Goal: Task Accomplishment & Management: Complete application form

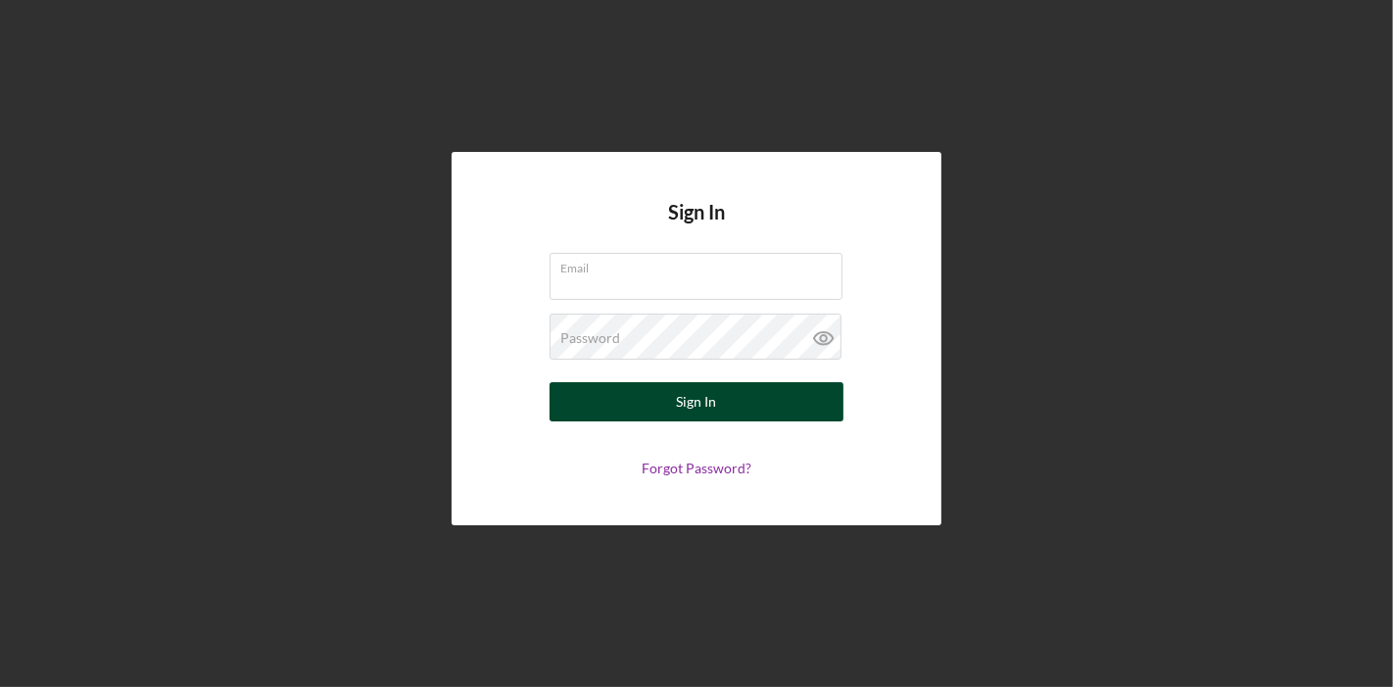
type input "[PERSON_NAME][EMAIL_ADDRESS][DOMAIN_NAME]"
click at [727, 394] on button "Sign In" at bounding box center [696, 401] width 294 height 39
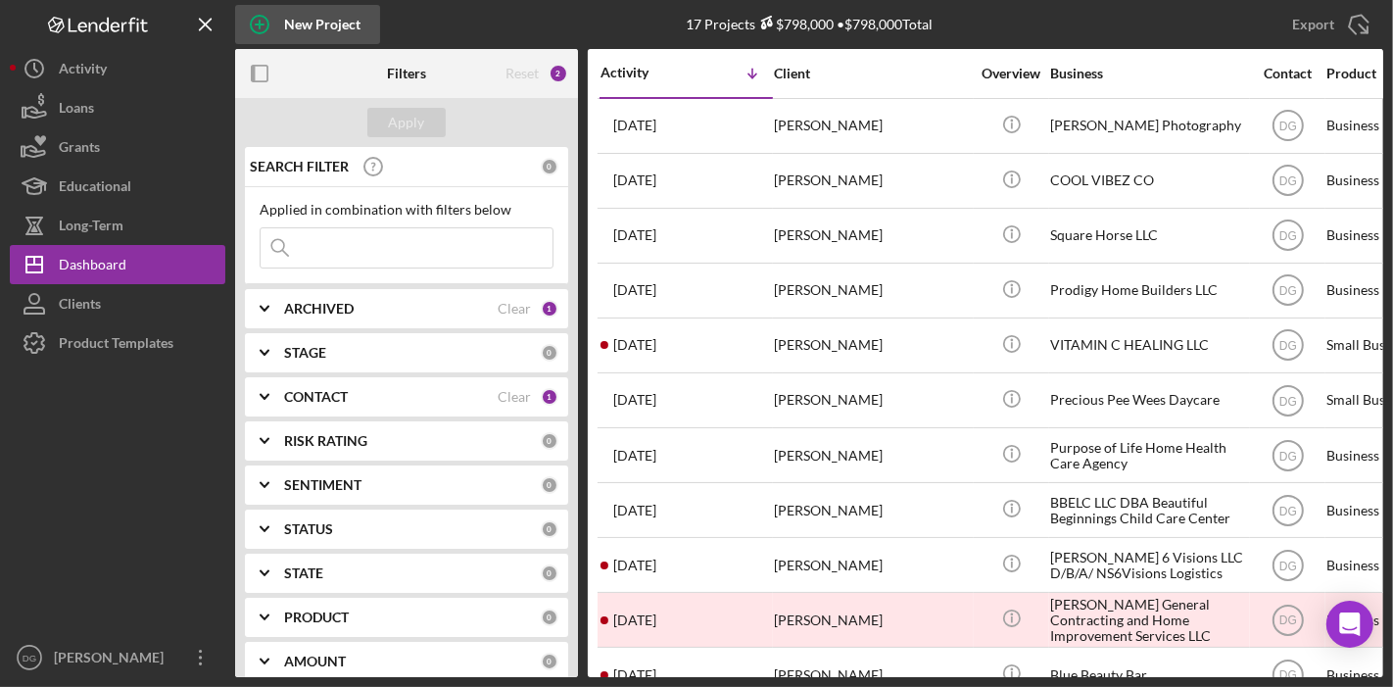
click at [327, 20] on div "New Project" at bounding box center [322, 24] width 76 height 39
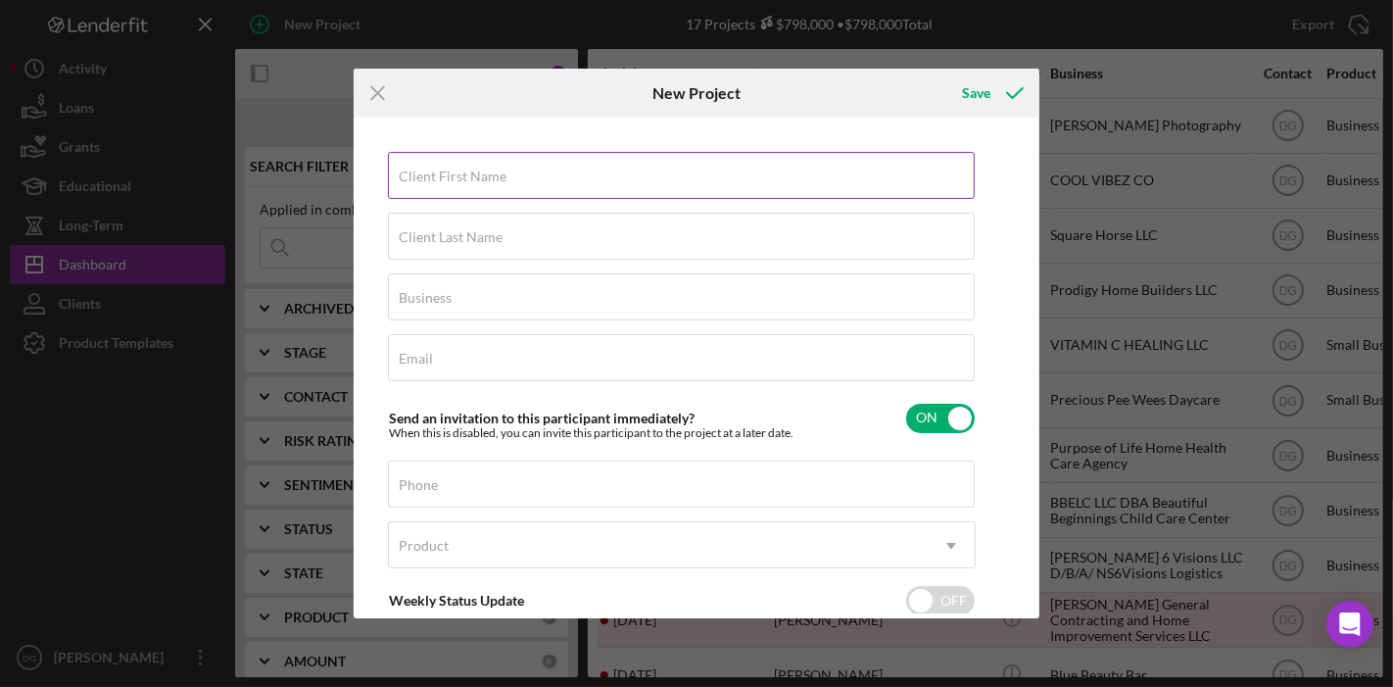
click at [638, 185] on input "Client First Name" at bounding box center [681, 175] width 587 height 47
paste input "[PERSON_NAME]-[PERSON_NAME]"
drag, startPoint x: 448, startPoint y: 180, endPoint x: 575, endPoint y: 179, distance: 127.3
click at [575, 179] on input "[PERSON_NAME]-[PERSON_NAME]" at bounding box center [681, 175] width 587 height 47
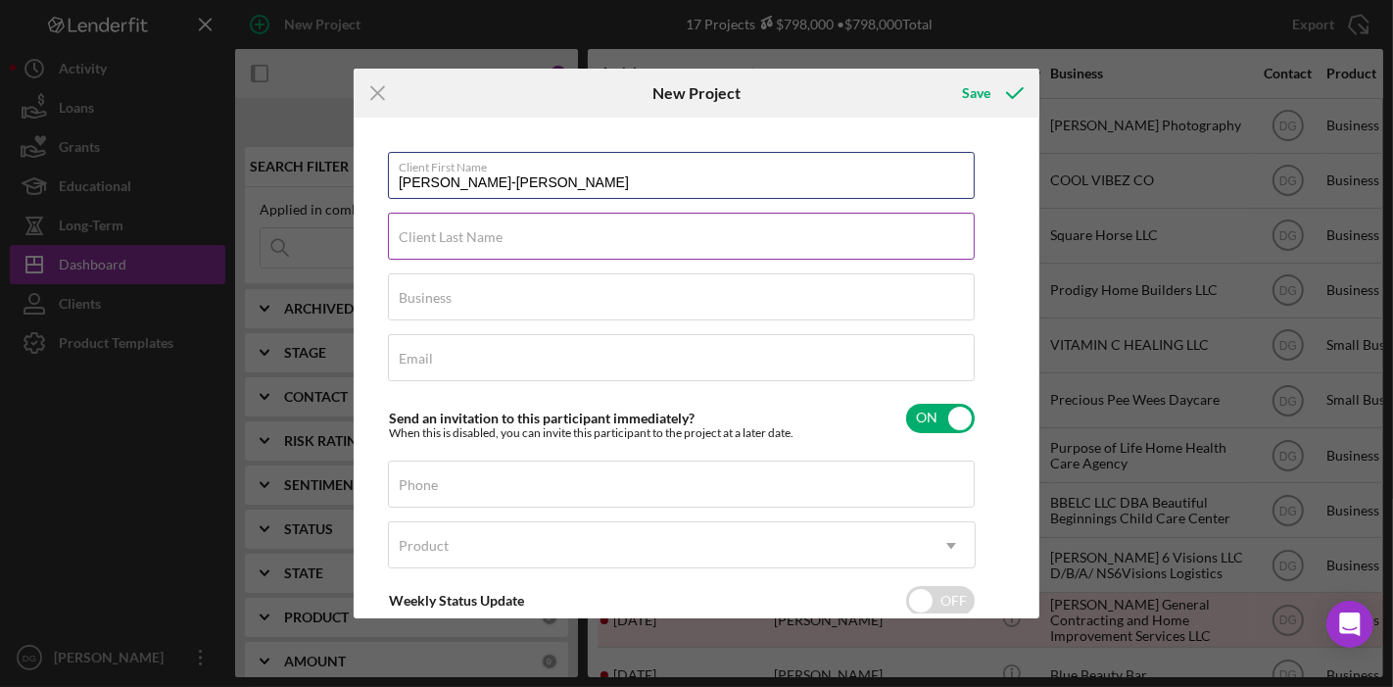
type input "[PERSON_NAME]-[PERSON_NAME]"
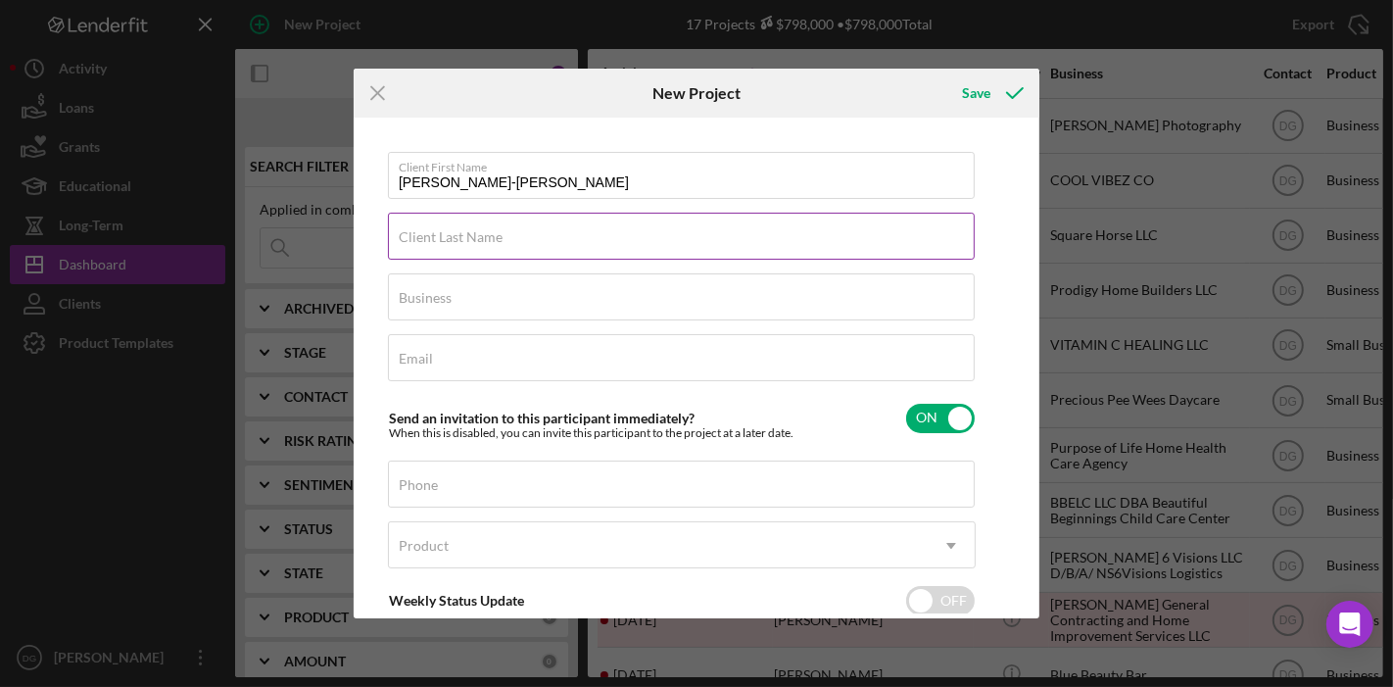
click at [487, 241] on label "Client Last Name" at bounding box center [451, 237] width 104 height 16
click at [487, 241] on input "Client Last Name" at bounding box center [681, 236] width 587 height 47
paste input "Seabreeze-[PERSON_NAME]"
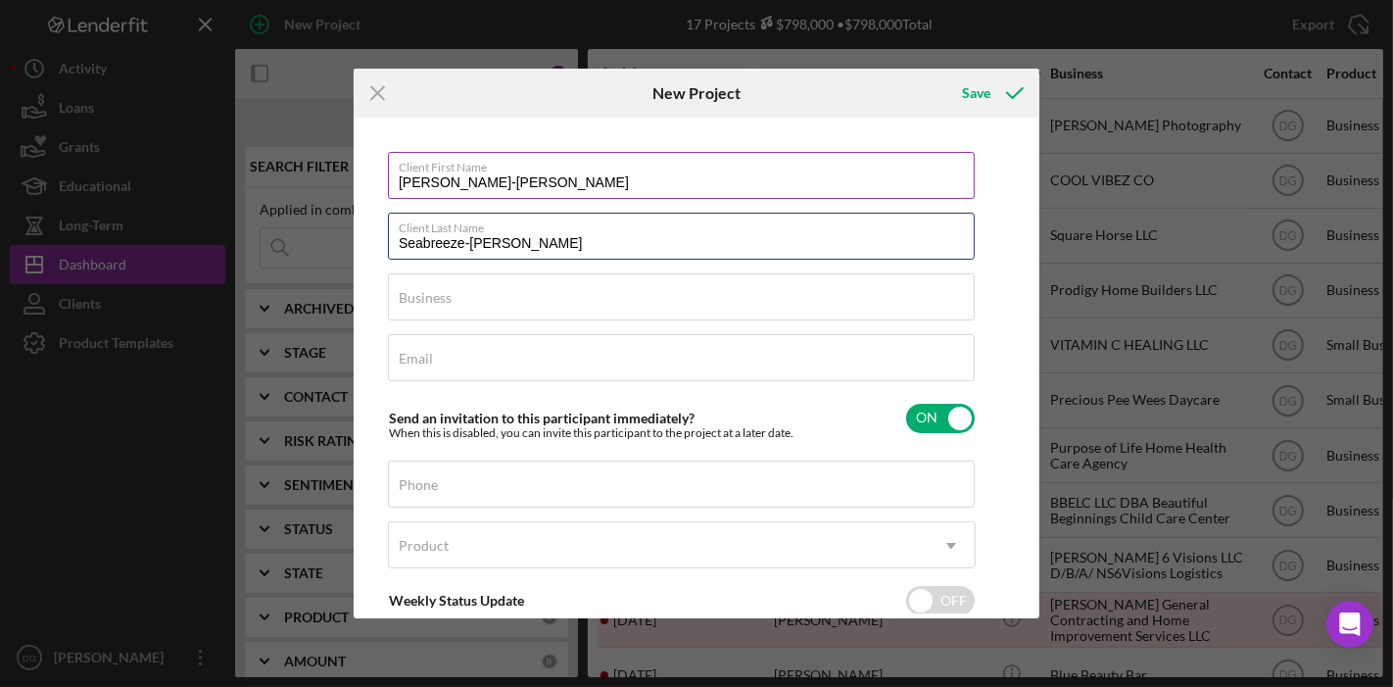
type input "Seabreeze-[PERSON_NAME]"
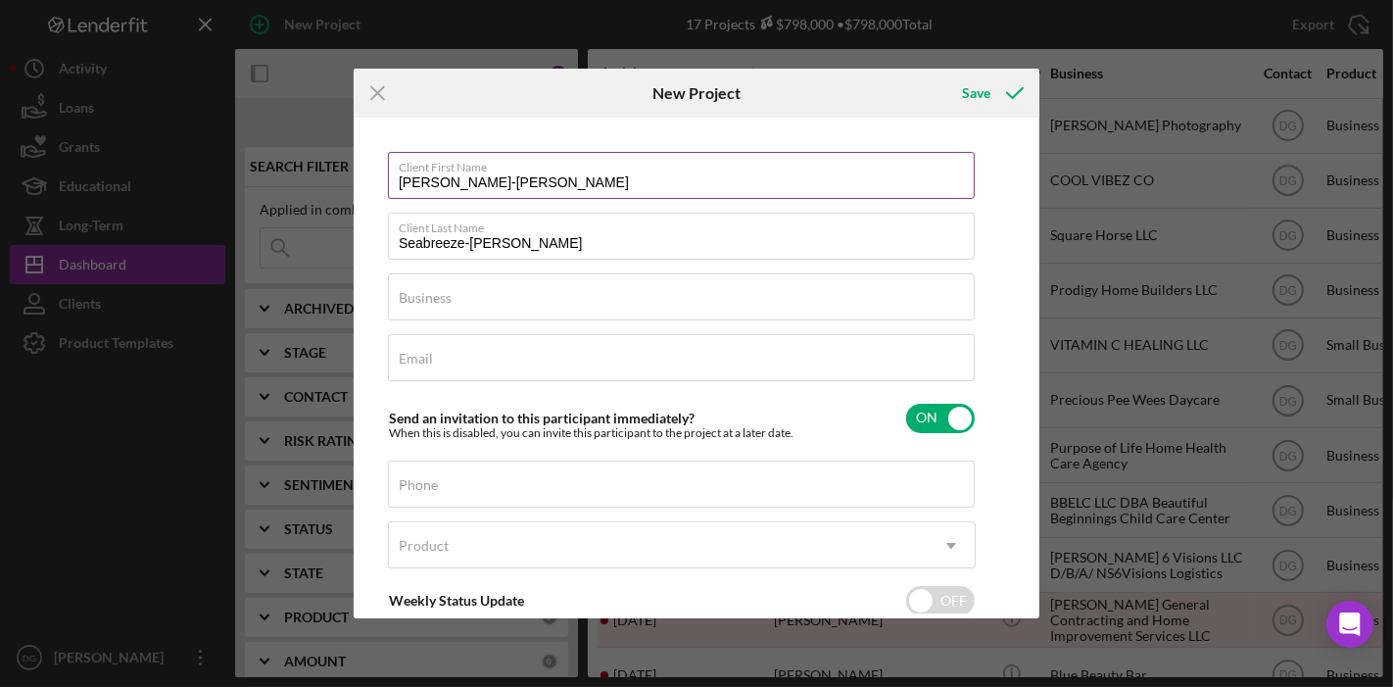
click at [585, 198] on input "[PERSON_NAME]-[PERSON_NAME]" at bounding box center [681, 175] width 587 height 47
type input "[PERSON_NAME]"
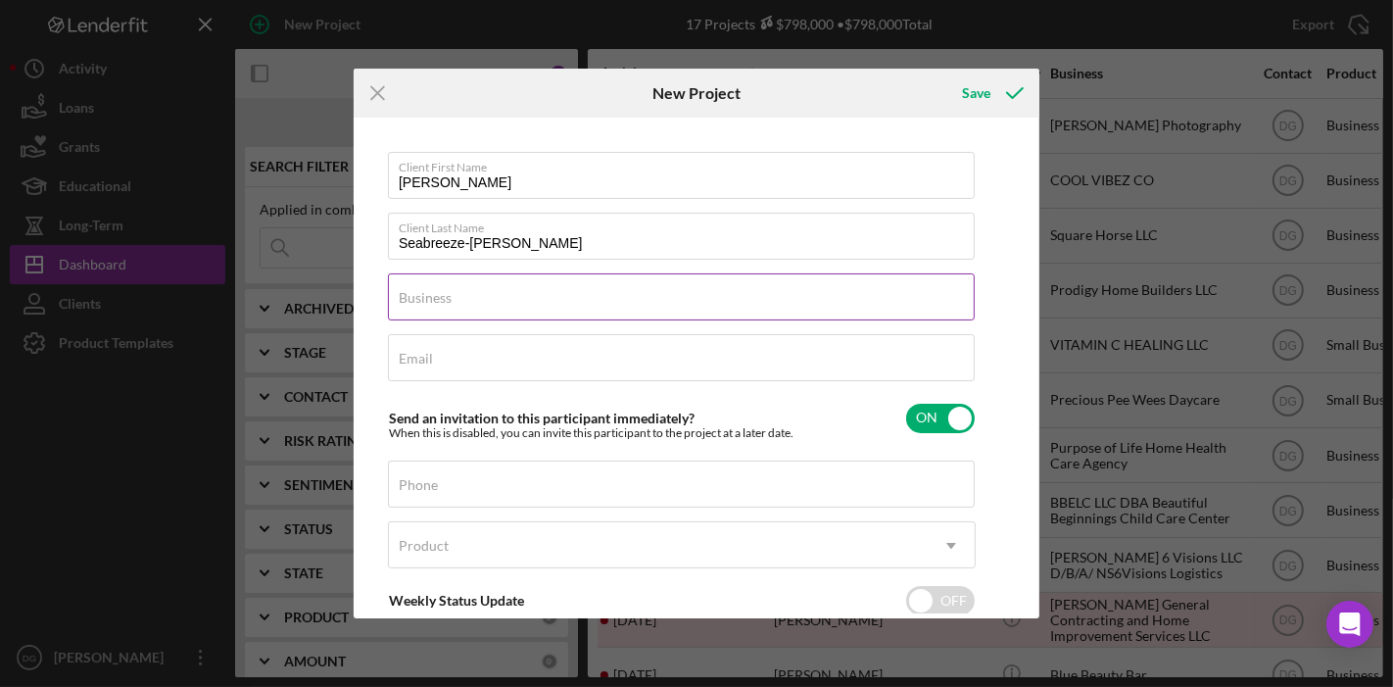
click at [501, 294] on div "Business Required" at bounding box center [682, 297] width 588 height 49
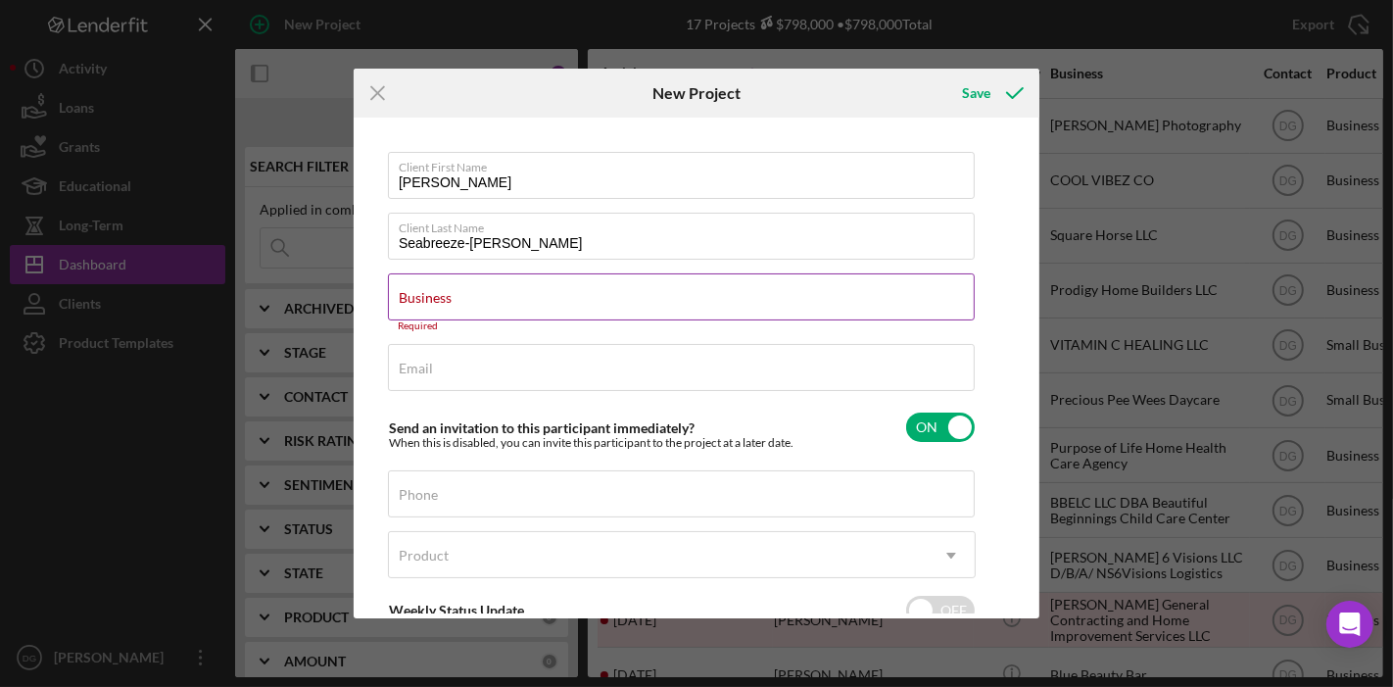
click at [452, 291] on label "Business" at bounding box center [425, 298] width 53 height 16
click at [467, 291] on input "Business" at bounding box center [681, 296] width 587 height 47
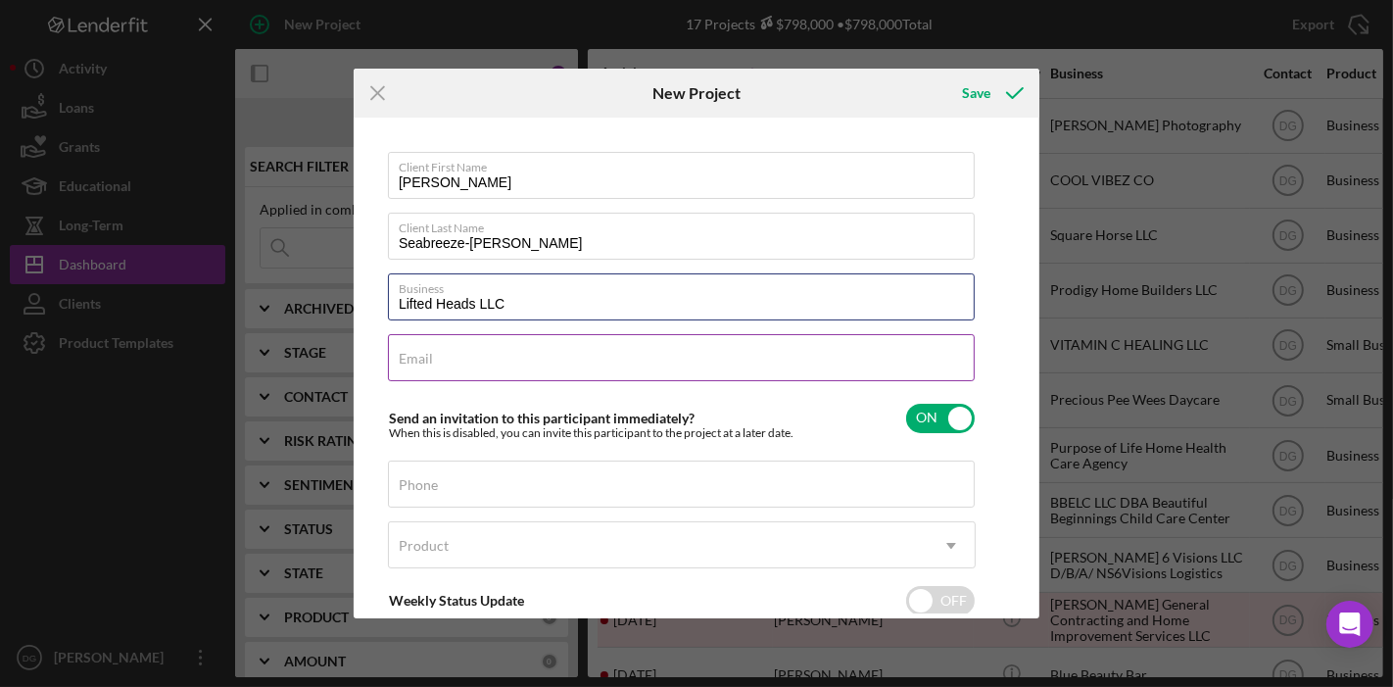
type input "Lifted Heads LLC"
click at [496, 345] on div "Email Required" at bounding box center [682, 358] width 588 height 49
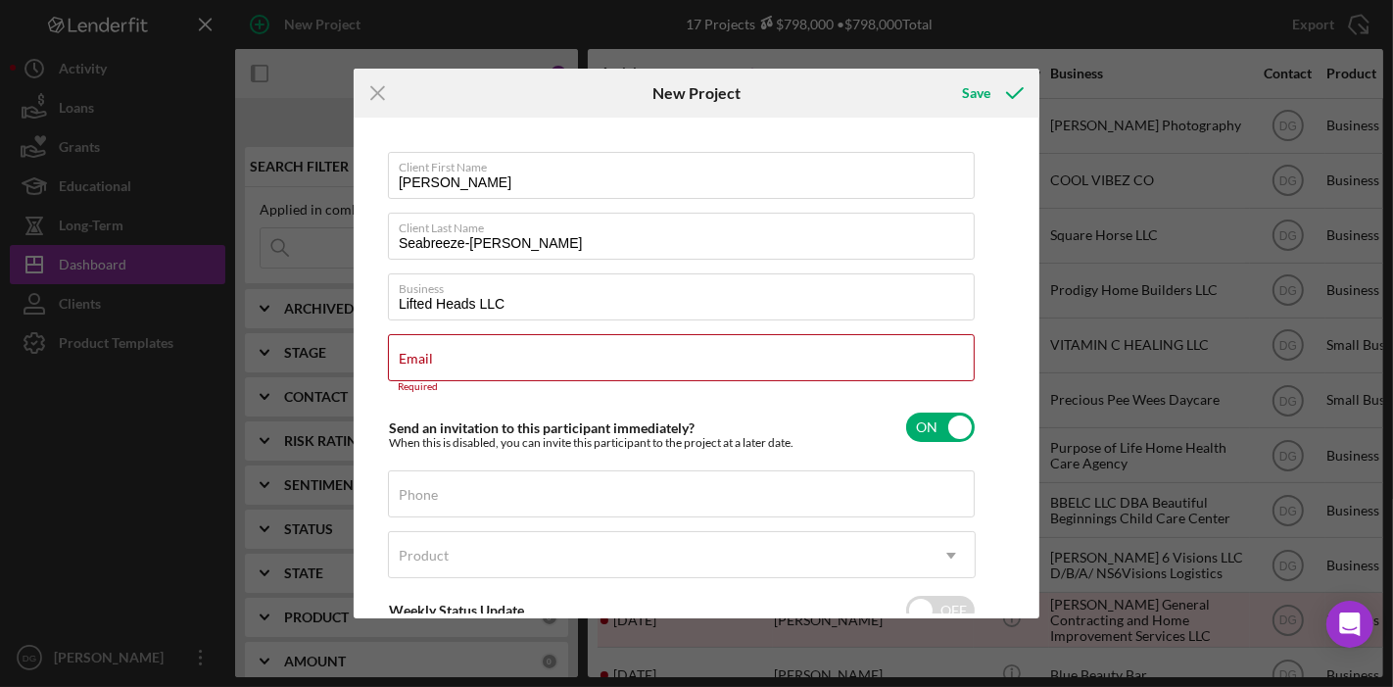
click at [1123, 653] on div "Icon/Menu Close New Project Save Client First Name Bianca Client Last Name Seab…" at bounding box center [696, 343] width 1393 height 687
paste input "[EMAIL_ADDRESS][DOMAIN_NAME]"
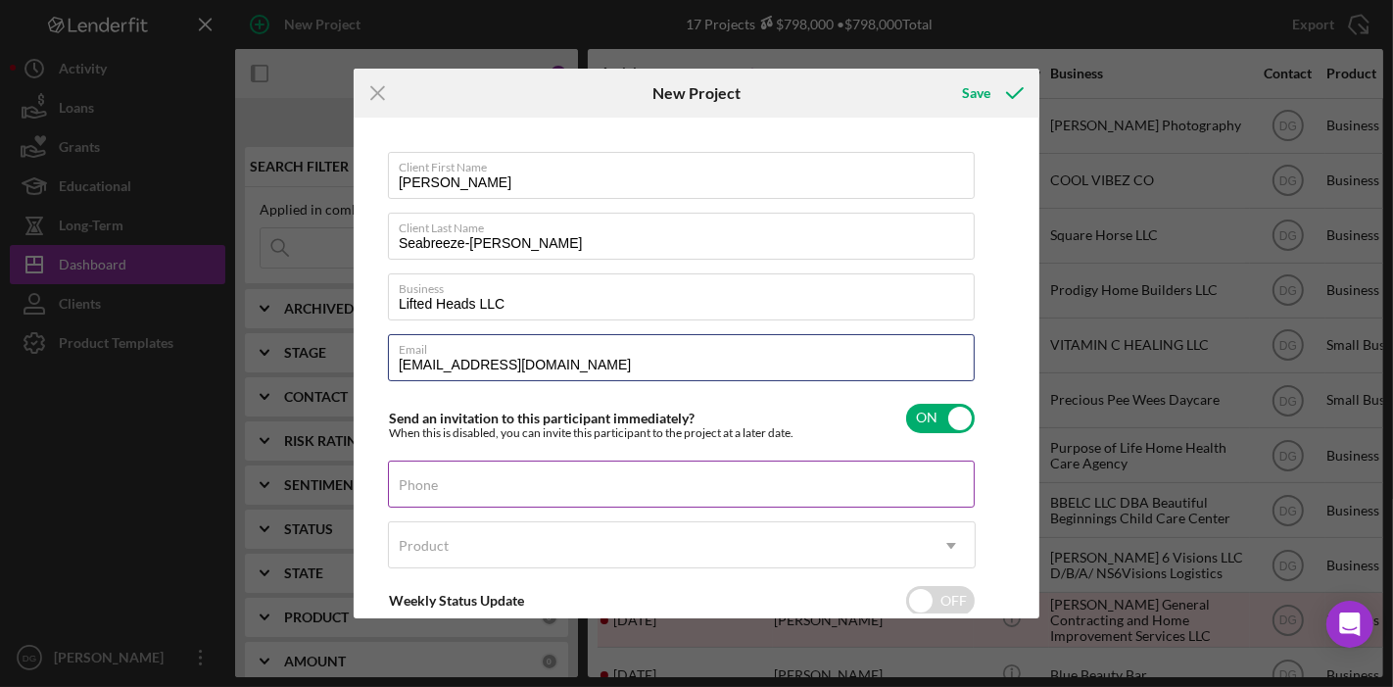
type input "[EMAIL_ADDRESS][DOMAIN_NAME]"
click at [462, 475] on div "Phone" at bounding box center [682, 484] width 588 height 49
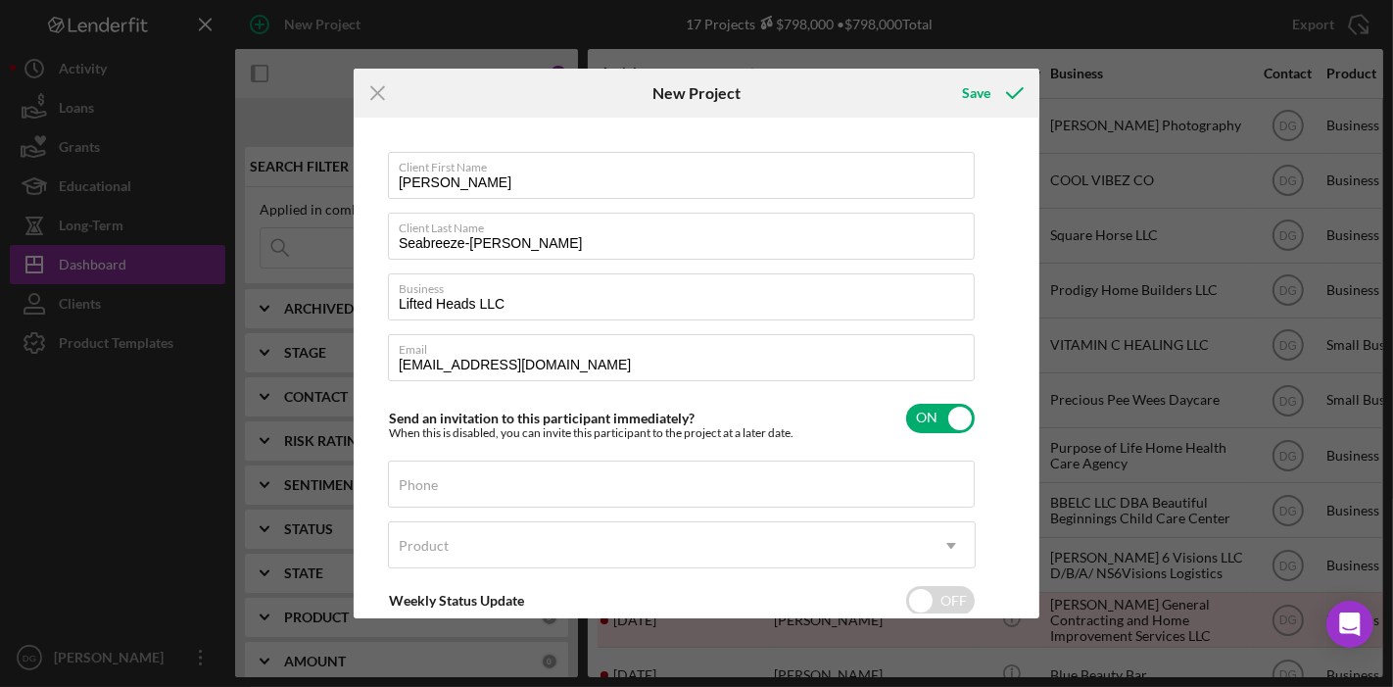
click at [1137, 655] on div "Icon/Menu Close New Project Save Client First Name Bianca Client Last Name Seab…" at bounding box center [696, 343] width 1393 height 687
click at [555, 409] on label "Send an invitation to this participant immediately?" at bounding box center [542, 417] width 306 height 17
checkbox input "false"
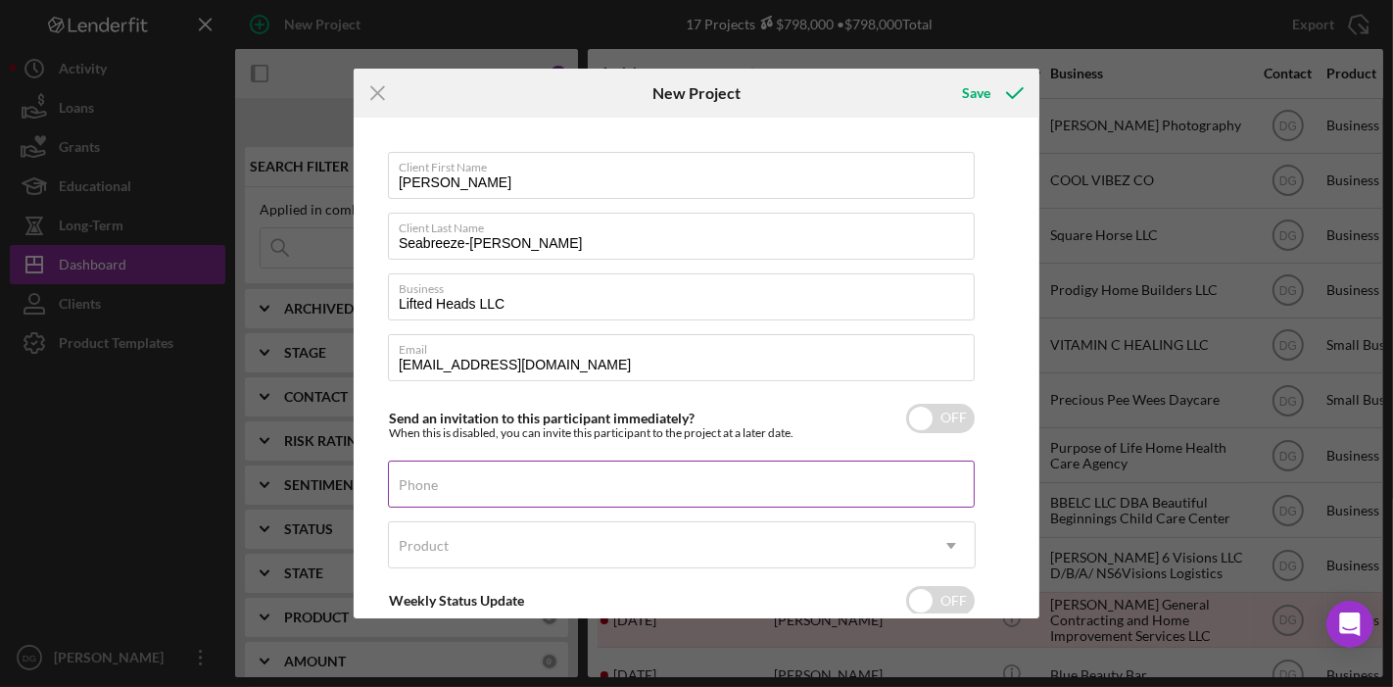
click at [435, 485] on label "Phone" at bounding box center [418, 485] width 39 height 16
click at [435, 485] on input "Phone" at bounding box center [681, 483] width 587 height 47
paste input "[PHONE_NUMBER]"
click at [427, 494] on input "[PHONE_NUMBER]" at bounding box center [681, 483] width 587 height 47
click at [429, 490] on input "[PHONE_NUMBER]" at bounding box center [681, 483] width 587 height 47
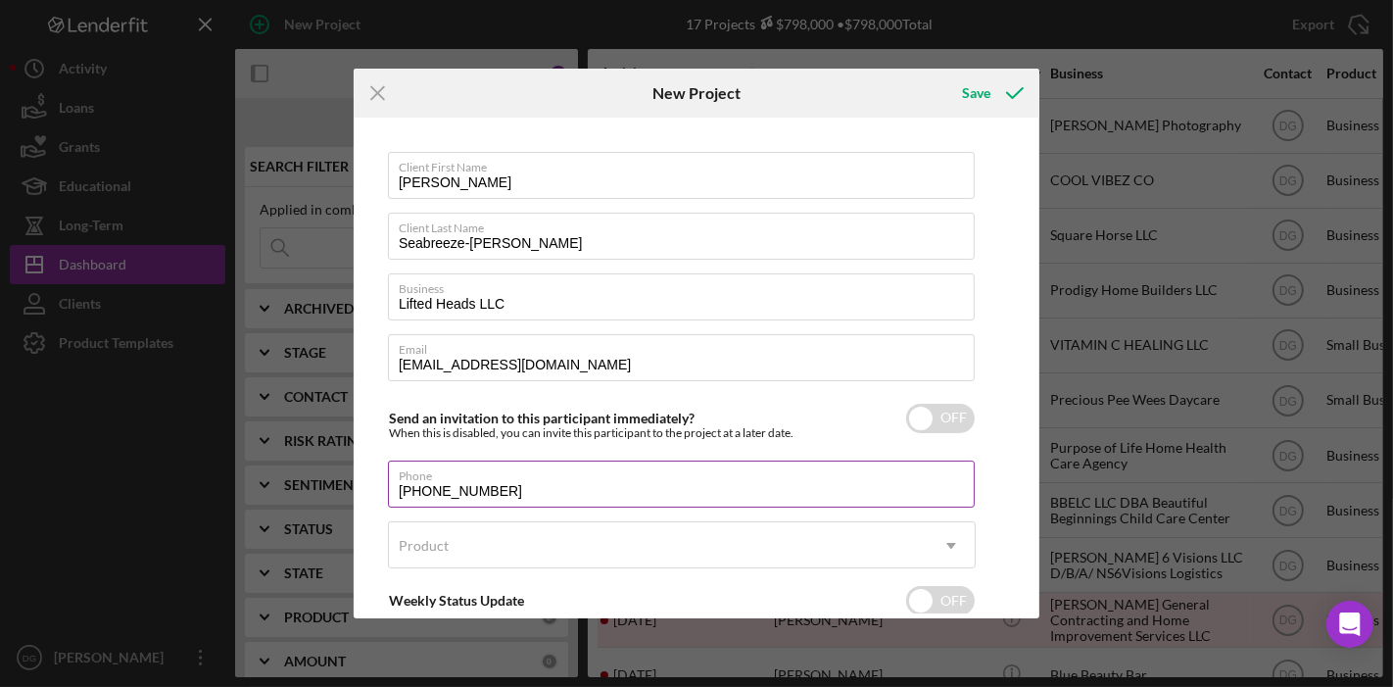
click at [402, 492] on input "[PHONE_NUMBER]" at bounding box center [681, 483] width 587 height 47
click at [402, 492] on input "(022) 672-261#" at bounding box center [681, 483] width 587 height 47
click at [730, 485] on input "[PHONE_NUMBER]" at bounding box center [681, 483] width 587 height 47
type input "[PHONE_NUMBER]"
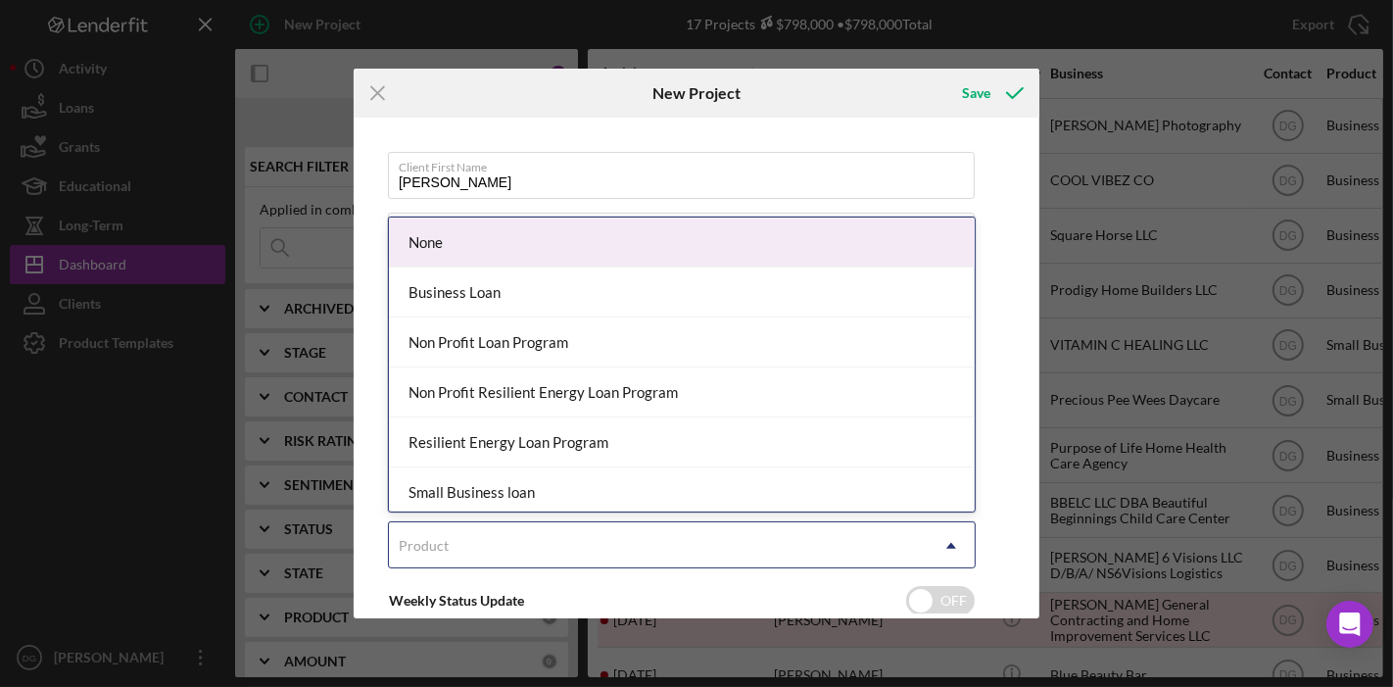
click at [587, 536] on div "Product" at bounding box center [658, 545] width 539 height 45
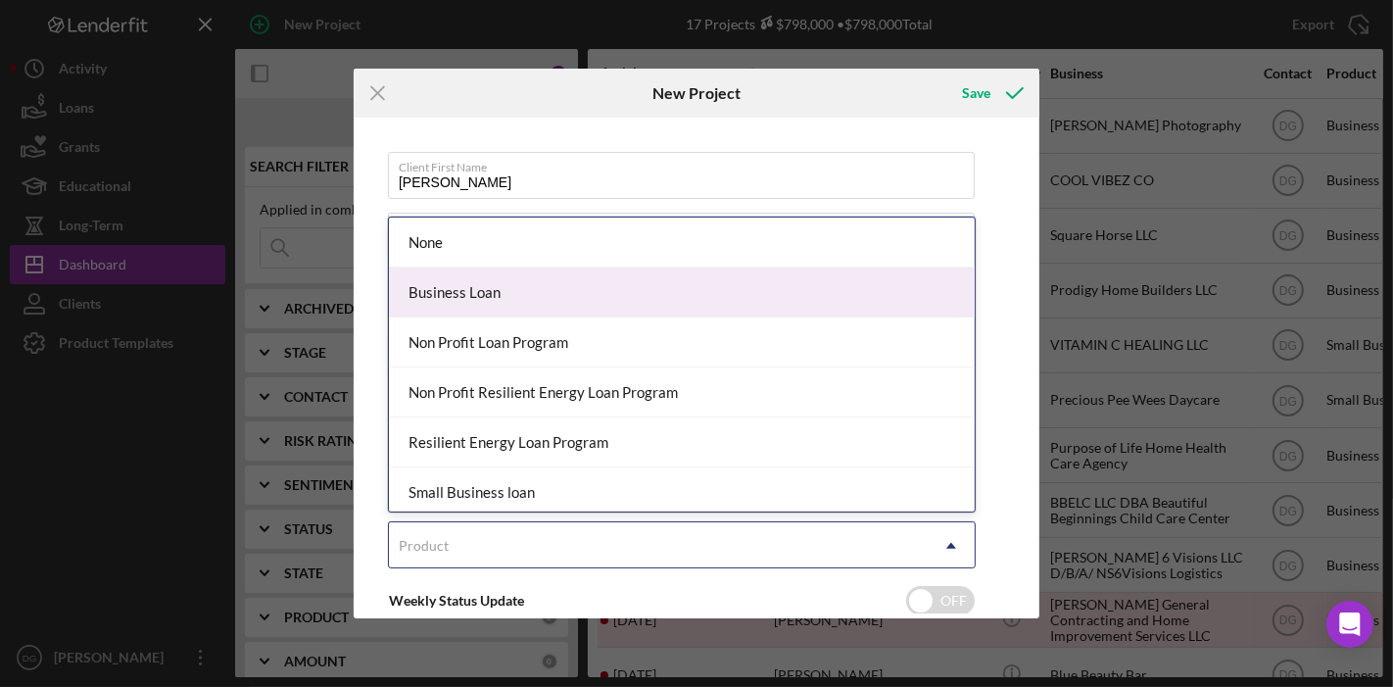
click at [520, 295] on div "Business Loan" at bounding box center [682, 292] width 586 height 50
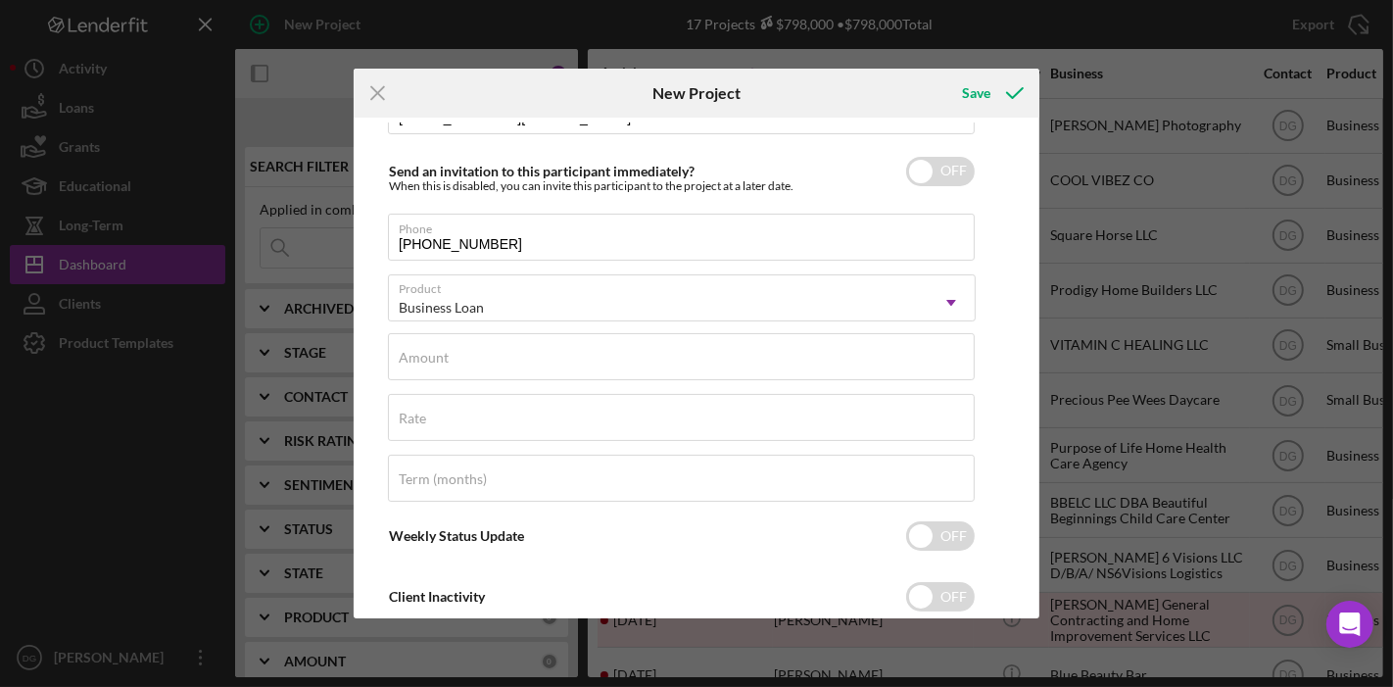
scroll to position [255, 0]
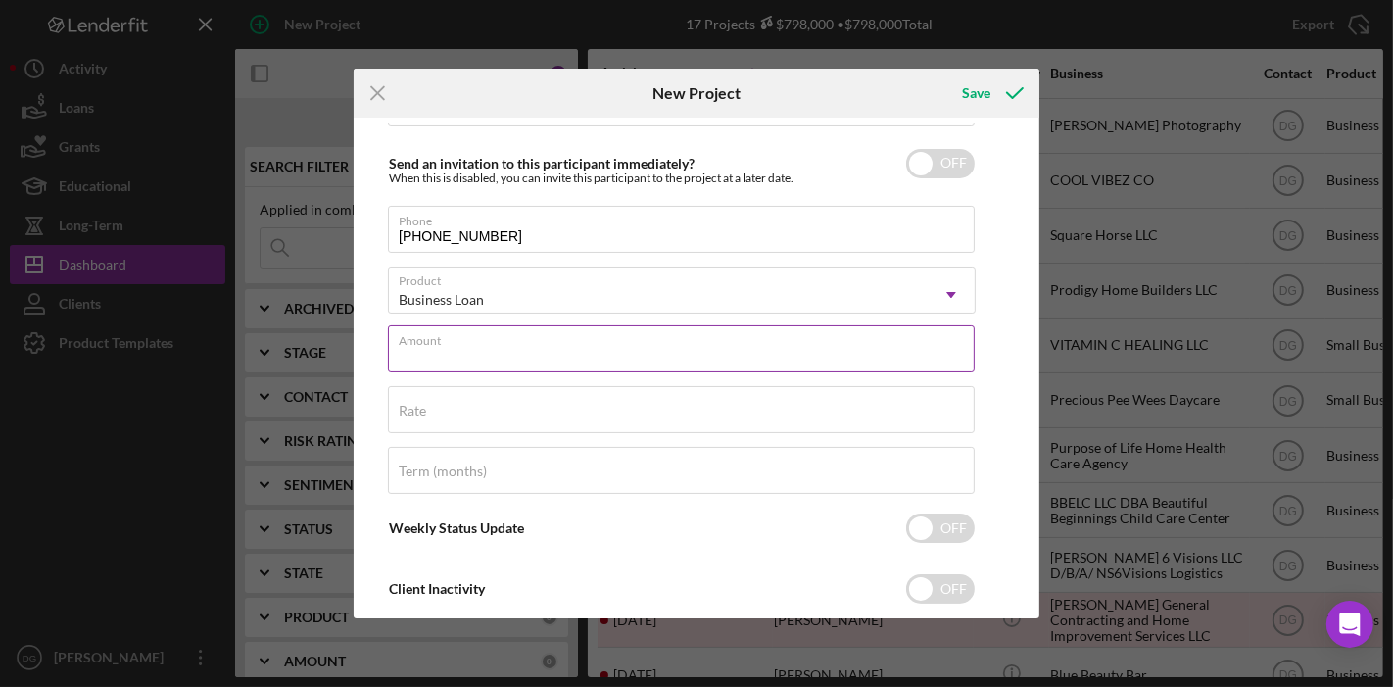
click at [488, 343] on div "Amount" at bounding box center [682, 349] width 588 height 49
type input "$25,000"
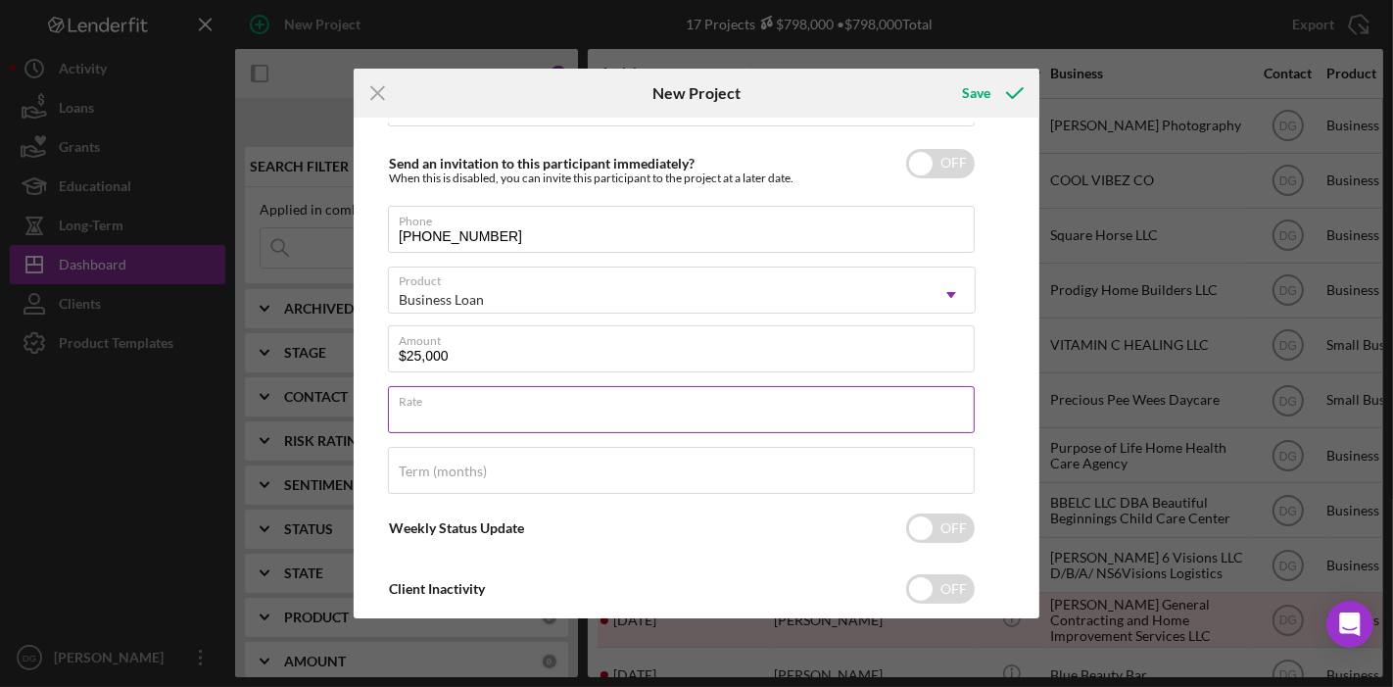
click at [436, 404] on div "Rate" at bounding box center [682, 410] width 588 height 49
type input "7.500%"
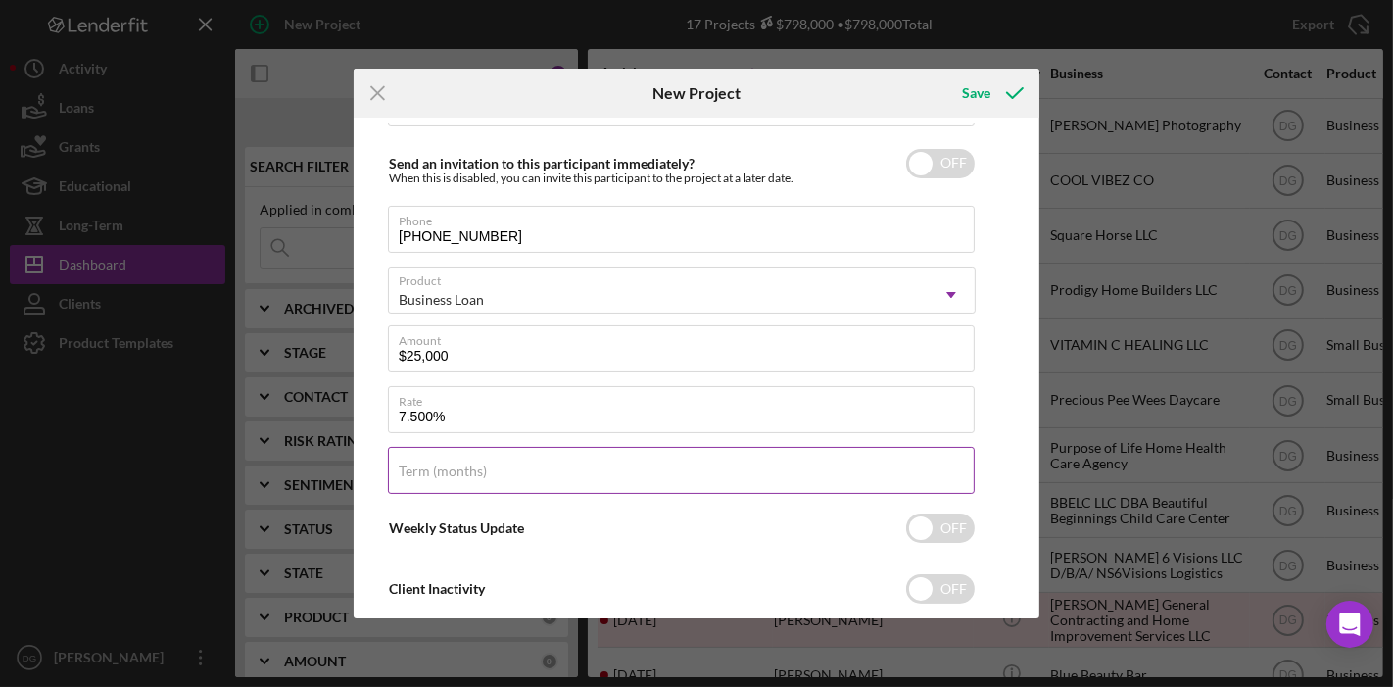
click at [509, 472] on input "Term (months)" at bounding box center [681, 470] width 587 height 47
type input "84"
click at [906, 524] on input "checkbox" at bounding box center [940, 527] width 69 height 29
checkbox input "true"
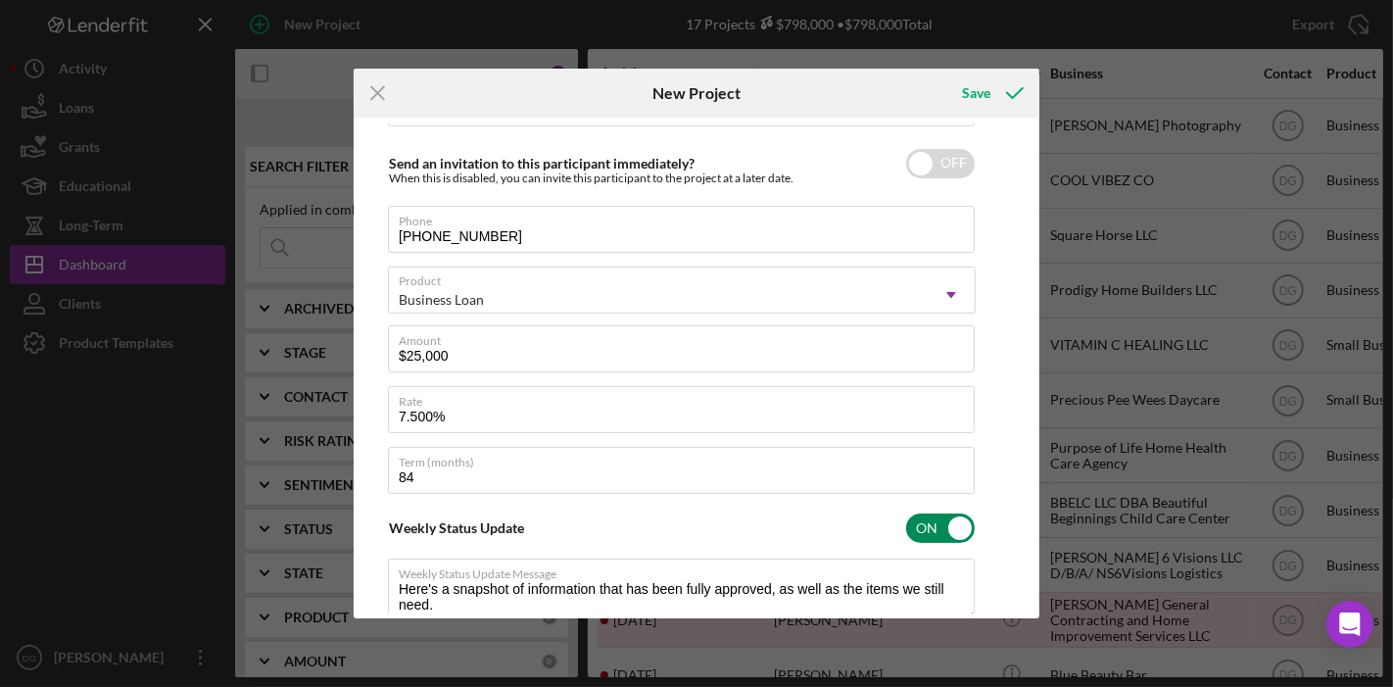
type textarea "Here's a snapshot of information that has been fully approved, as well as the i…"
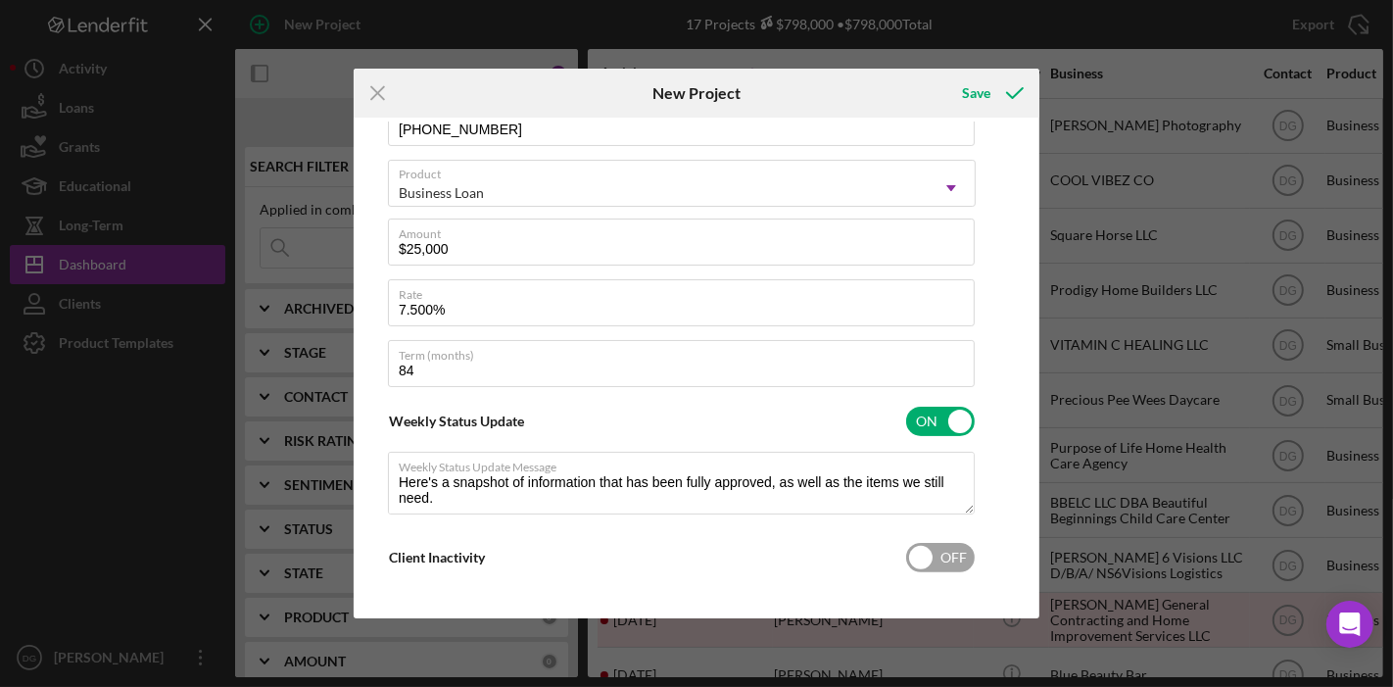
click at [928, 556] on input "checkbox" at bounding box center [940, 557] width 69 height 29
checkbox input "true"
type textarea "Here's a snapshot of information that has been fully approved, as well as the i…"
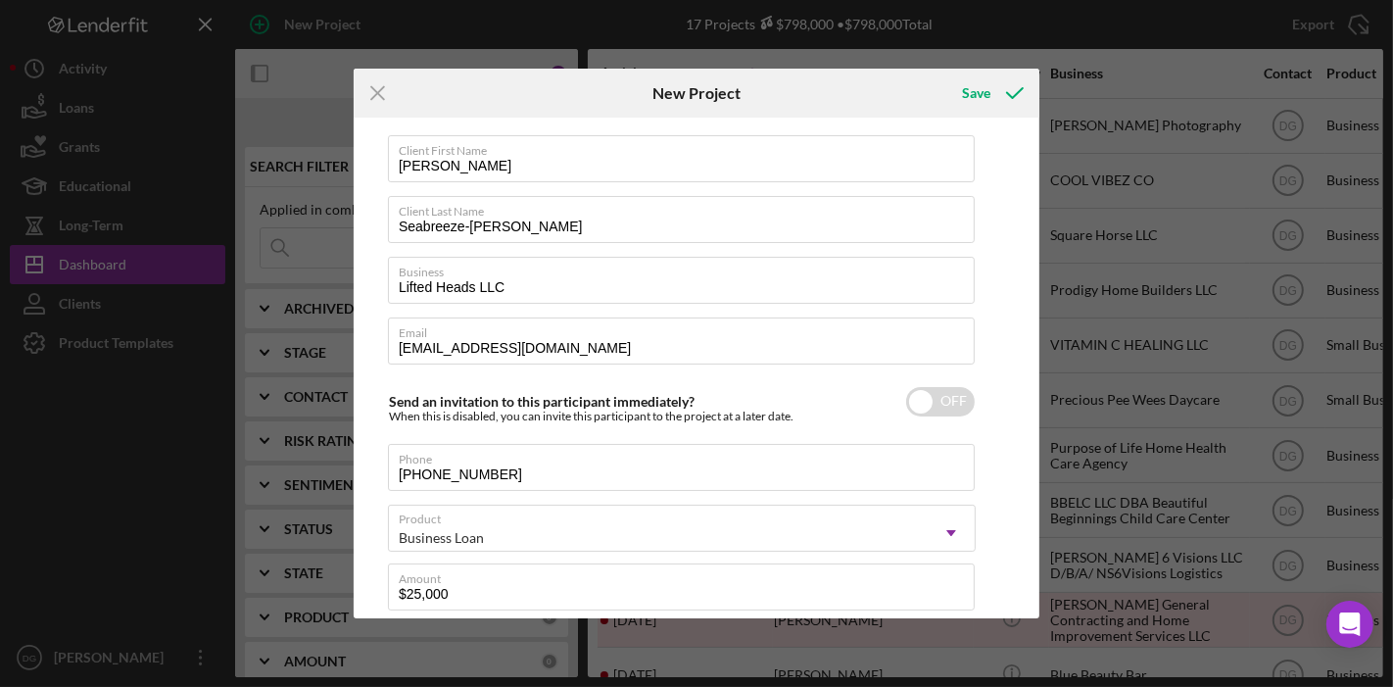
scroll to position [0, 0]
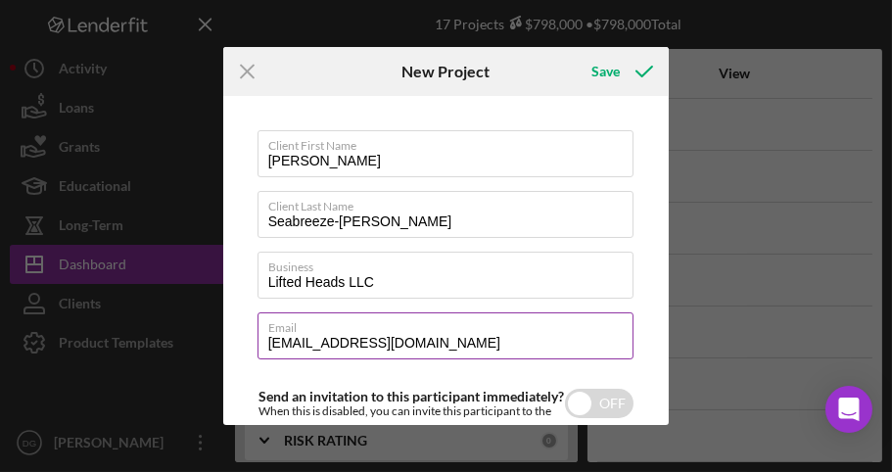
click at [411, 341] on input "[EMAIL_ADDRESS][DOMAIN_NAME]" at bounding box center [446, 335] width 377 height 47
type input "[EMAIL_ADDRESS][DOMAIN_NAME]"
type textarea "Here's a snapshot of information that has been fully approved, as well as the i…"
type input "admin@probision.c"
type textarea "Here's a snapshot of information that has been fully approved, as well as the i…"
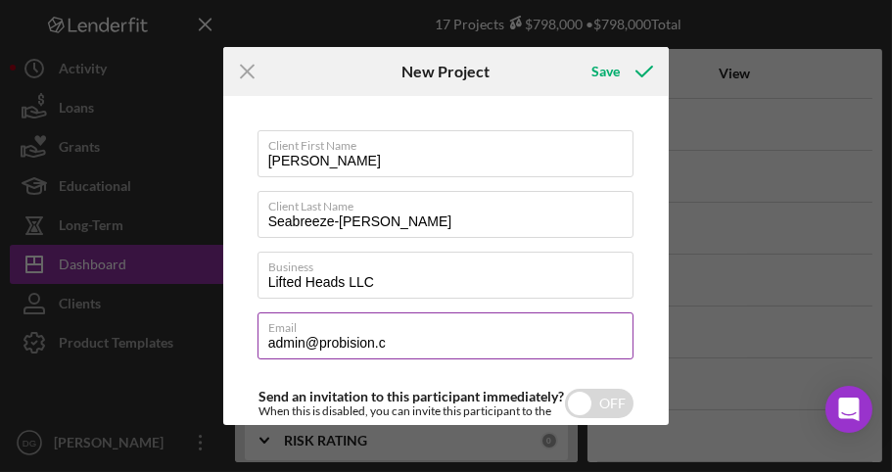
type input "admin@probision."
type textarea "Here's a snapshot of information that has been fully approved, as well as the i…"
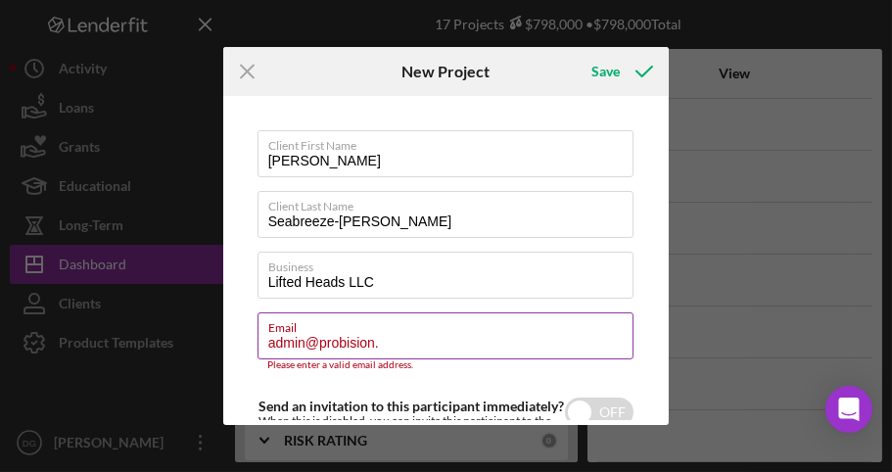
type input "admin@probision"
type textarea "Here's a snapshot of information that has been fully approved, as well as the i…"
type input "admin@probisio"
type textarea "Here's a snapshot of information that has been fully approved, as well as the i…"
type input "admin@probisi"
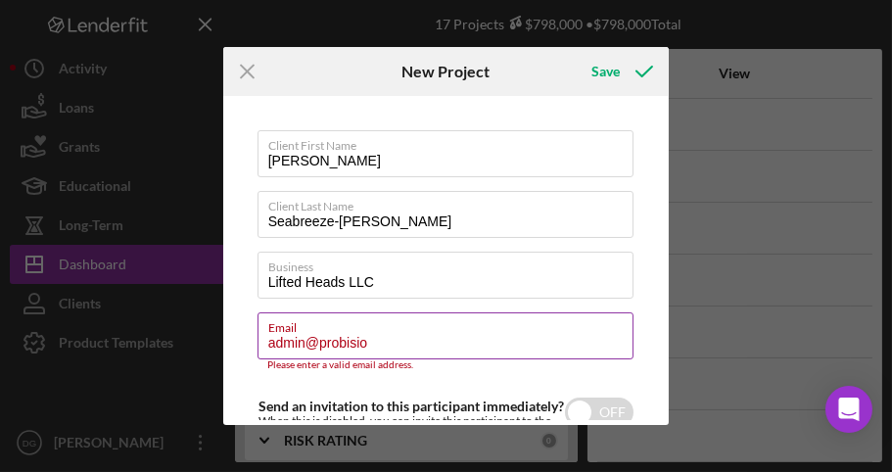
type textarea "Here's a snapshot of information that has been fully approved, as well as the i…"
type input "admin@probis"
type textarea "Here's a snapshot of information that has been fully approved, as well as the i…"
type input "admin@probi"
type textarea "Here's a snapshot of information that has been fully approved, as well as the i…"
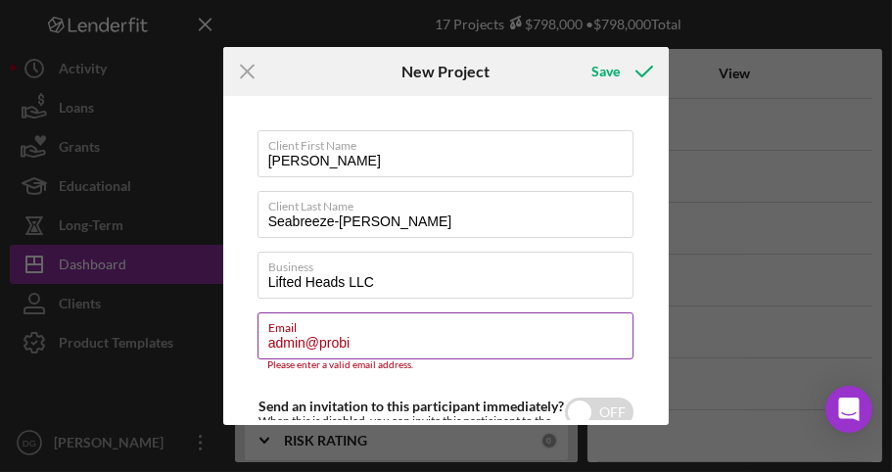
type input "admin@prob"
type textarea "Here's a snapshot of information that has been fully approved, as well as the i…"
type input "admin@pro"
type textarea "Here's a snapshot of information that has been fully approved, as well as the i…"
type input "admin@pr"
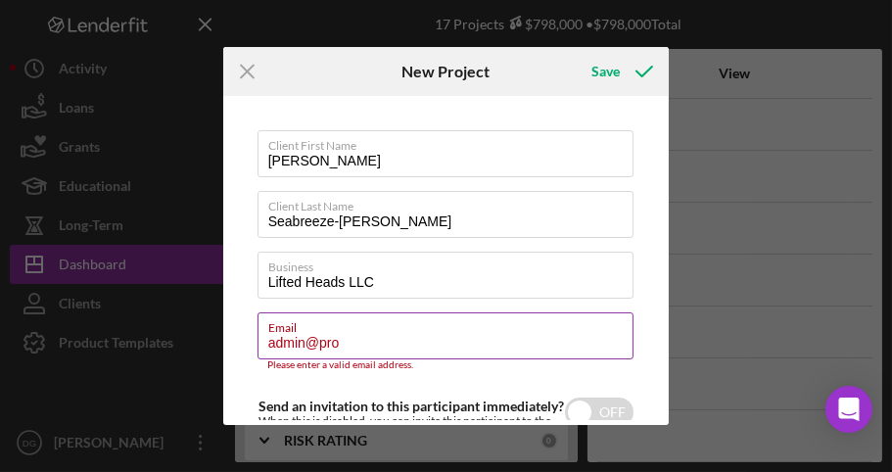
type textarea "Here's a snapshot of information that has been fully approved, as well as the i…"
type input "admin@p"
type textarea "Here's a snapshot of information that has been fully approved, as well as the i…"
type input "admin@"
type textarea "Here's a snapshot of information that has been fully approved, as well as the i…"
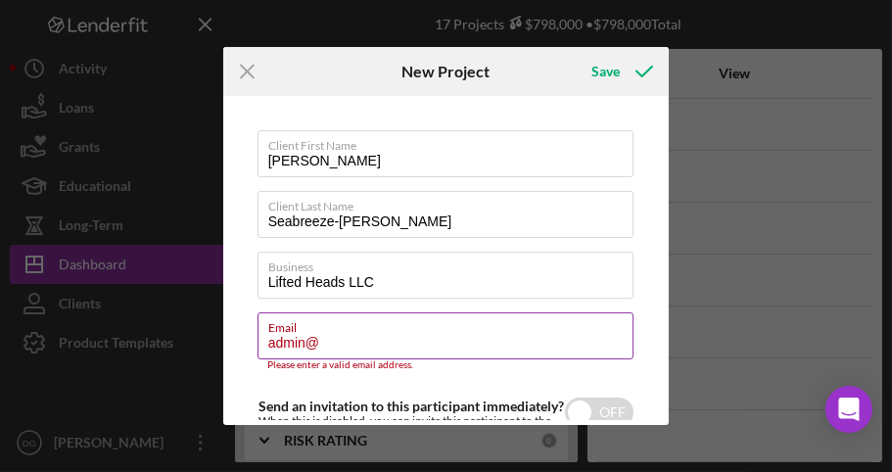
type input "admin"
type textarea "Here's a snapshot of information that has been fully approved, as well as the i…"
click at [411, 341] on input "admin" at bounding box center [446, 335] width 377 height 47
type input "adm"
type textarea "Here's a snapshot of information that has been fully approved, as well as the i…"
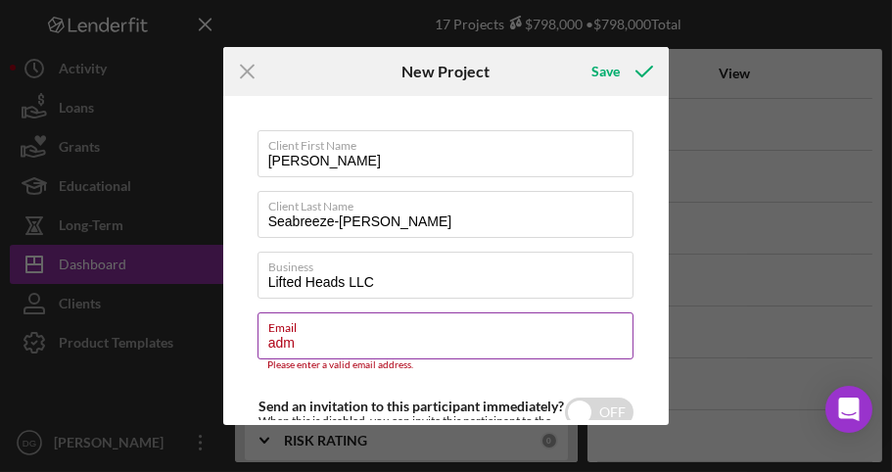
type input "ad"
type textarea "Here's a snapshot of information that has been fully approved, as well as the i…"
type input "a"
type textarea "Here's a snapshot of information that has been fully approved, as well as the i…"
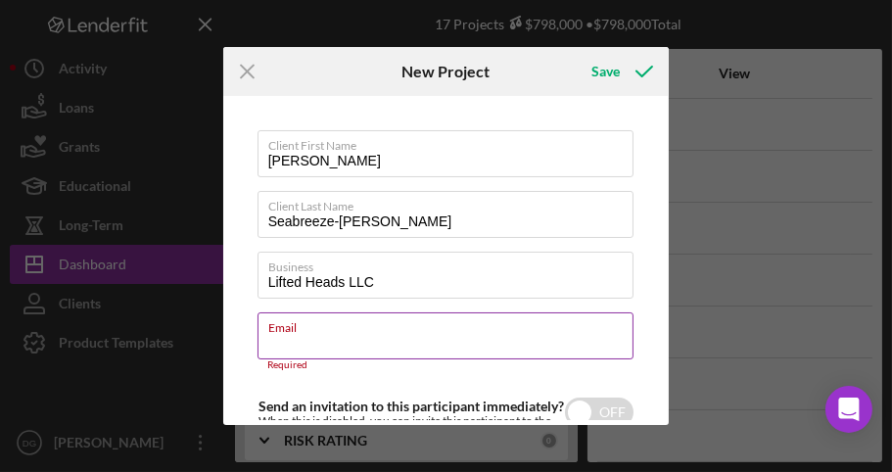
click at [338, 345] on input "Email" at bounding box center [446, 335] width 377 height 47
click at [284, 345] on input "Email" at bounding box center [446, 335] width 377 height 47
paste input "[EMAIL_ADDRESS][DOMAIN_NAME]"
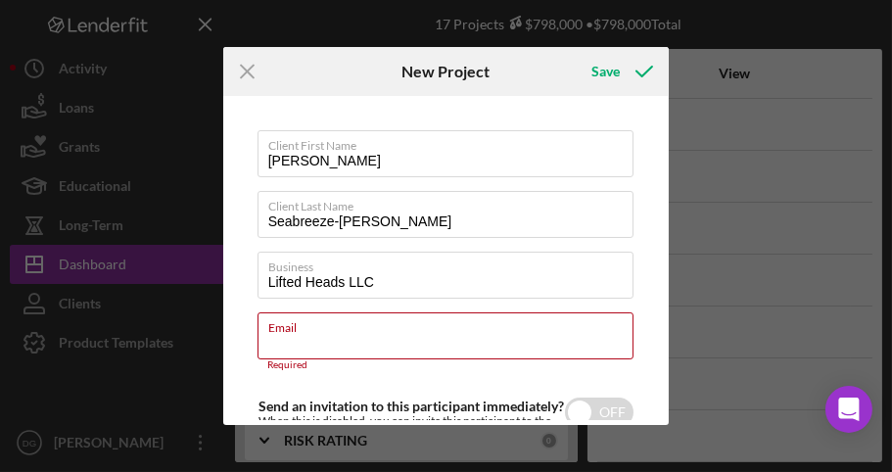
type input "[EMAIL_ADDRESS][DOMAIN_NAME]"
type textarea "Here's a snapshot of information that has been fully approved, as well as the i…"
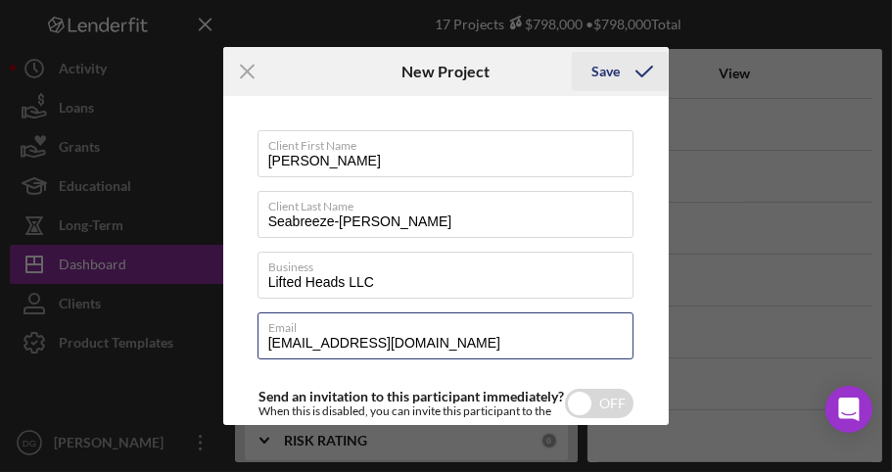
type input "[EMAIL_ADDRESS][DOMAIN_NAME]"
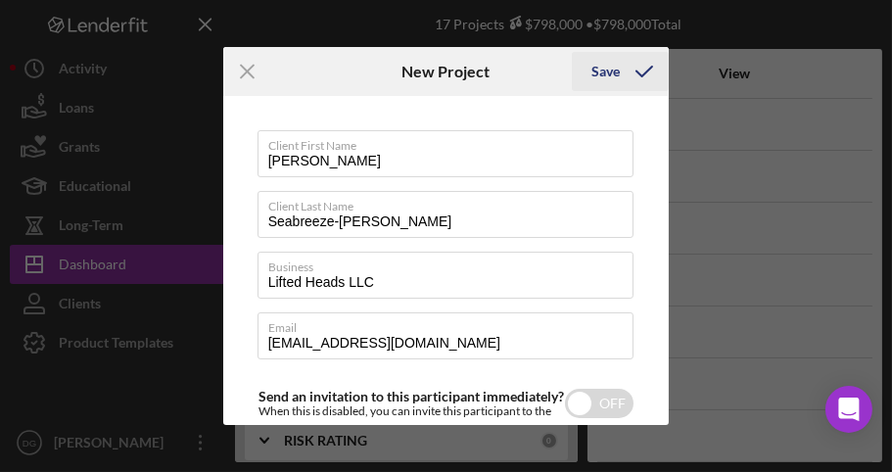
click at [610, 79] on div "Save" at bounding box center [606, 71] width 28 height 39
type textarea "Here's a snapshot of information that has been fully approved, as well as the i…"
checkbox input "true"
checkbox input "false"
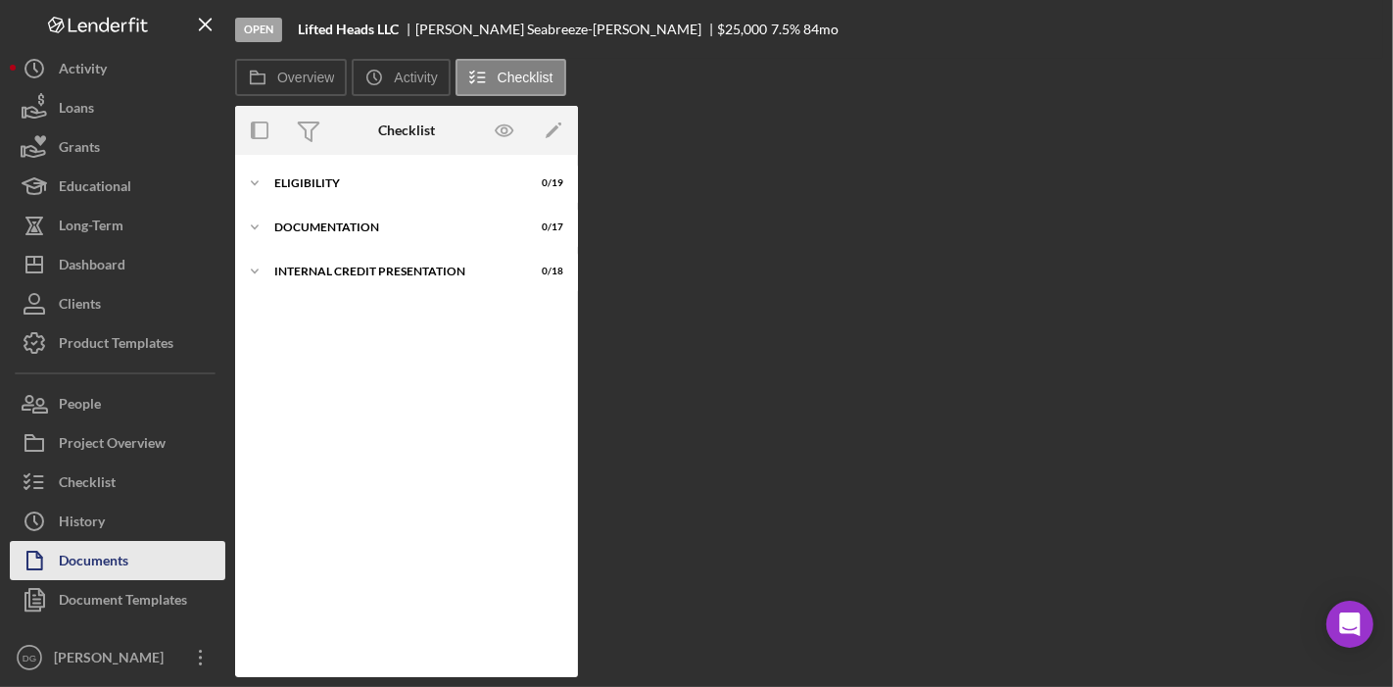
click at [123, 557] on div "Documents" at bounding box center [94, 563] width 70 height 44
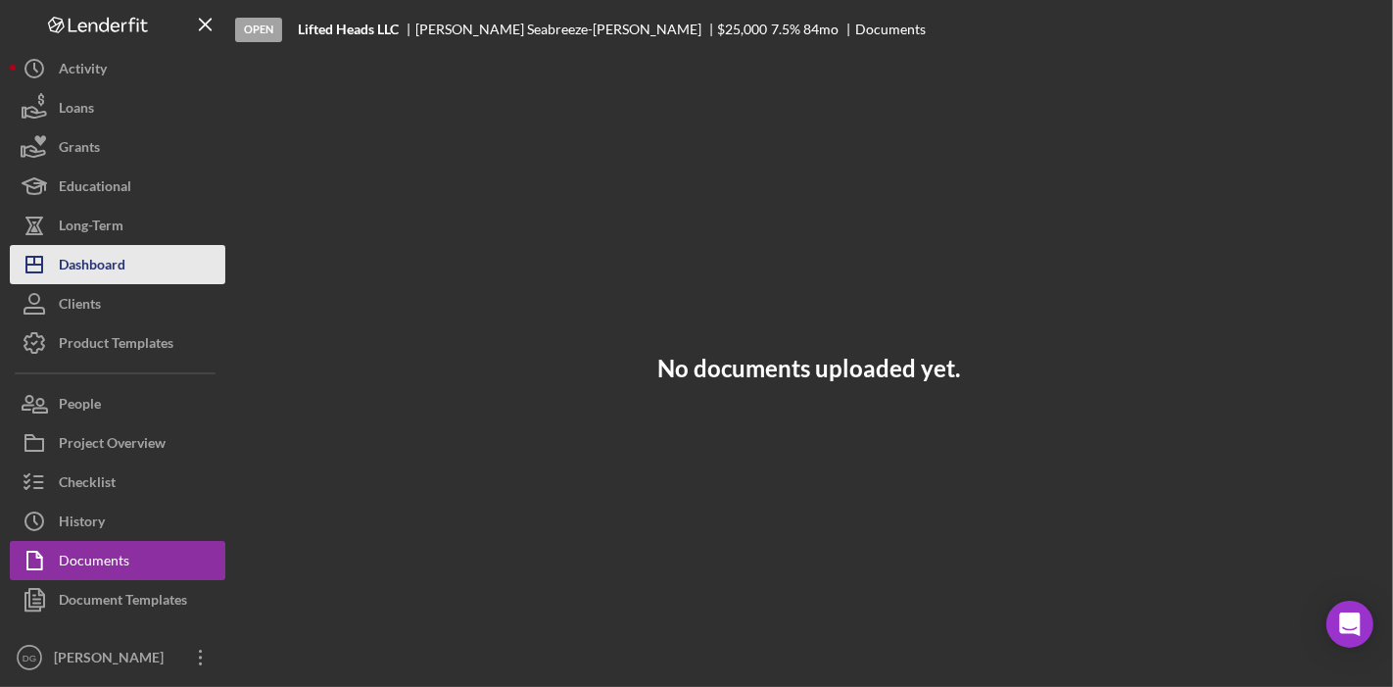
click at [108, 246] on div "Dashboard" at bounding box center [92, 267] width 67 height 44
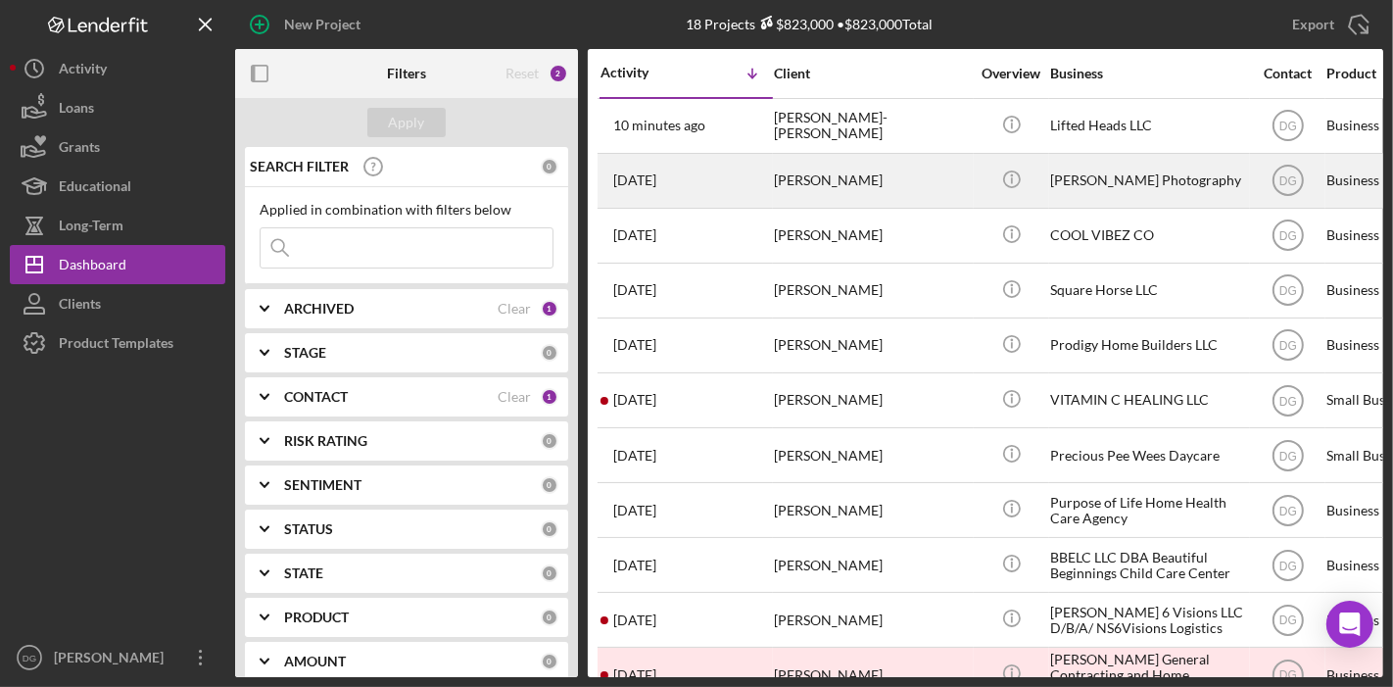
click at [1130, 175] on div "[PERSON_NAME] Photography" at bounding box center [1148, 181] width 196 height 52
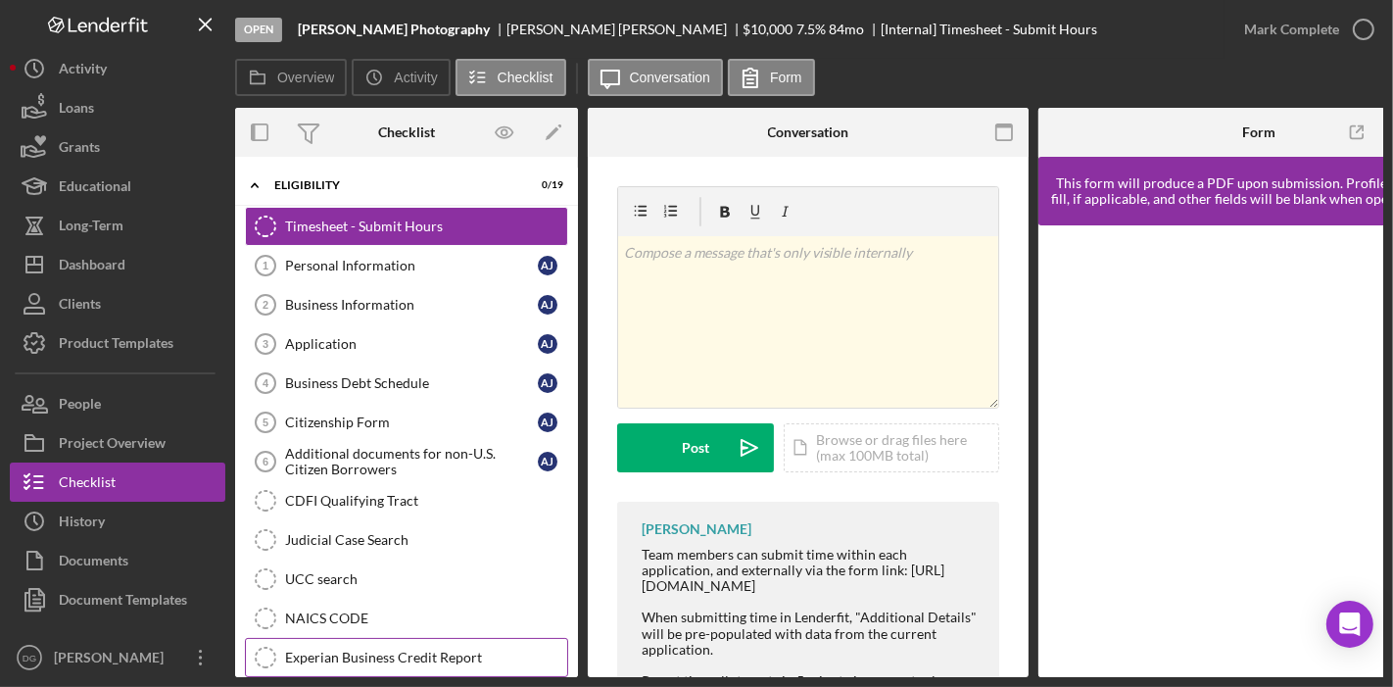
click at [408, 649] on div "Experian Business Credit Report" at bounding box center [426, 657] width 282 height 16
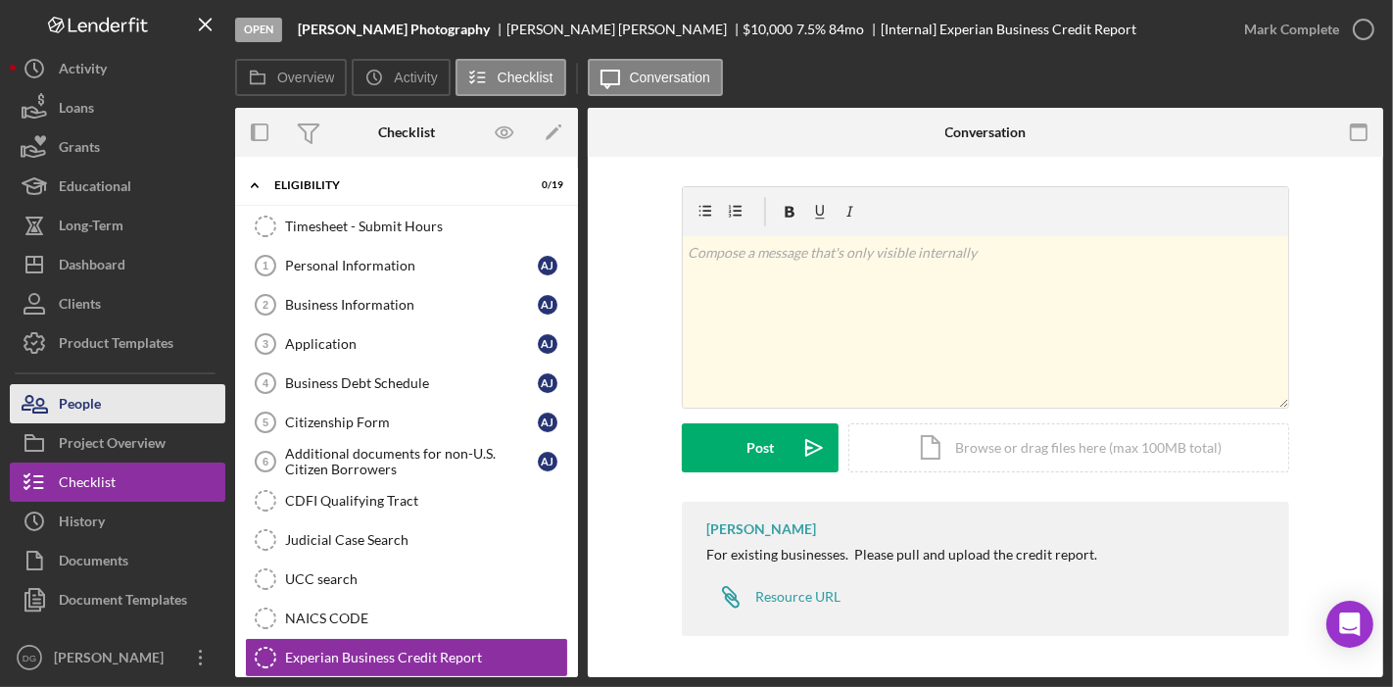
click at [109, 400] on button "People" at bounding box center [117, 403] width 215 height 39
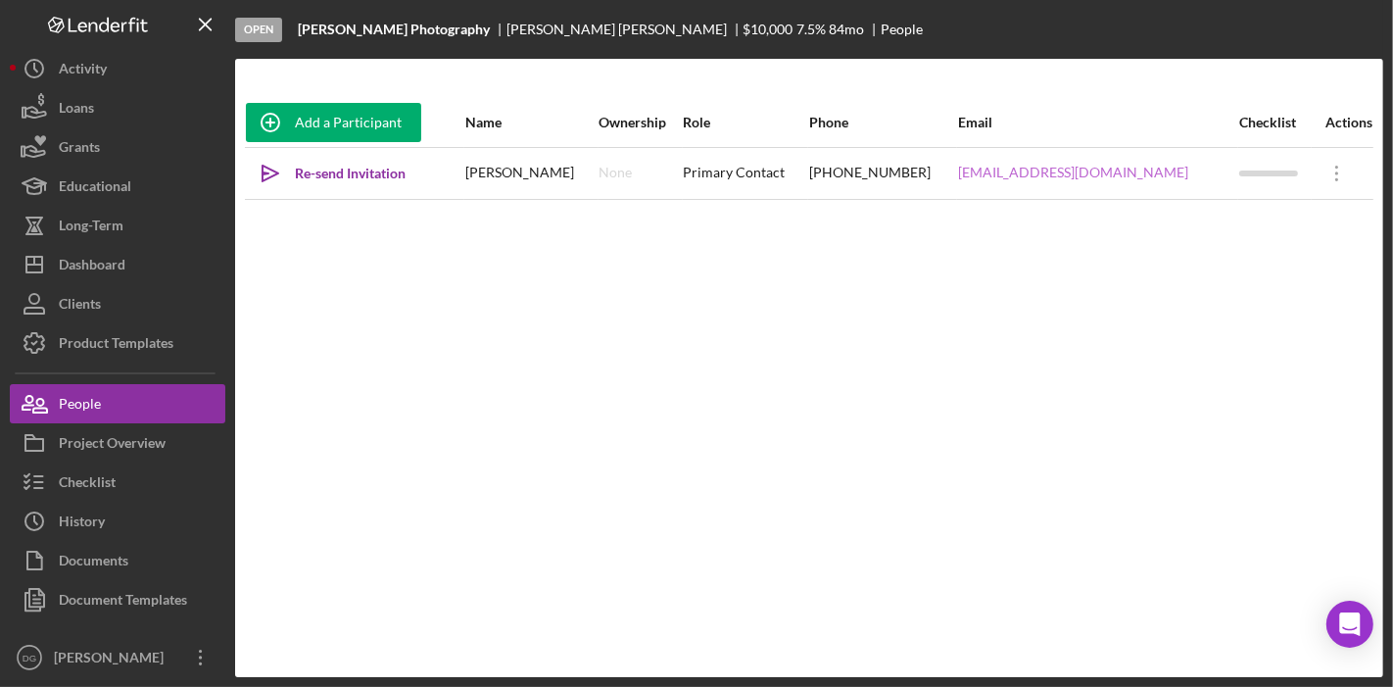
click at [1015, 173] on link "[EMAIL_ADDRESS][DOMAIN_NAME]" at bounding box center [1073, 173] width 230 height 16
click at [101, 259] on div "Dashboard" at bounding box center [92, 267] width 67 height 44
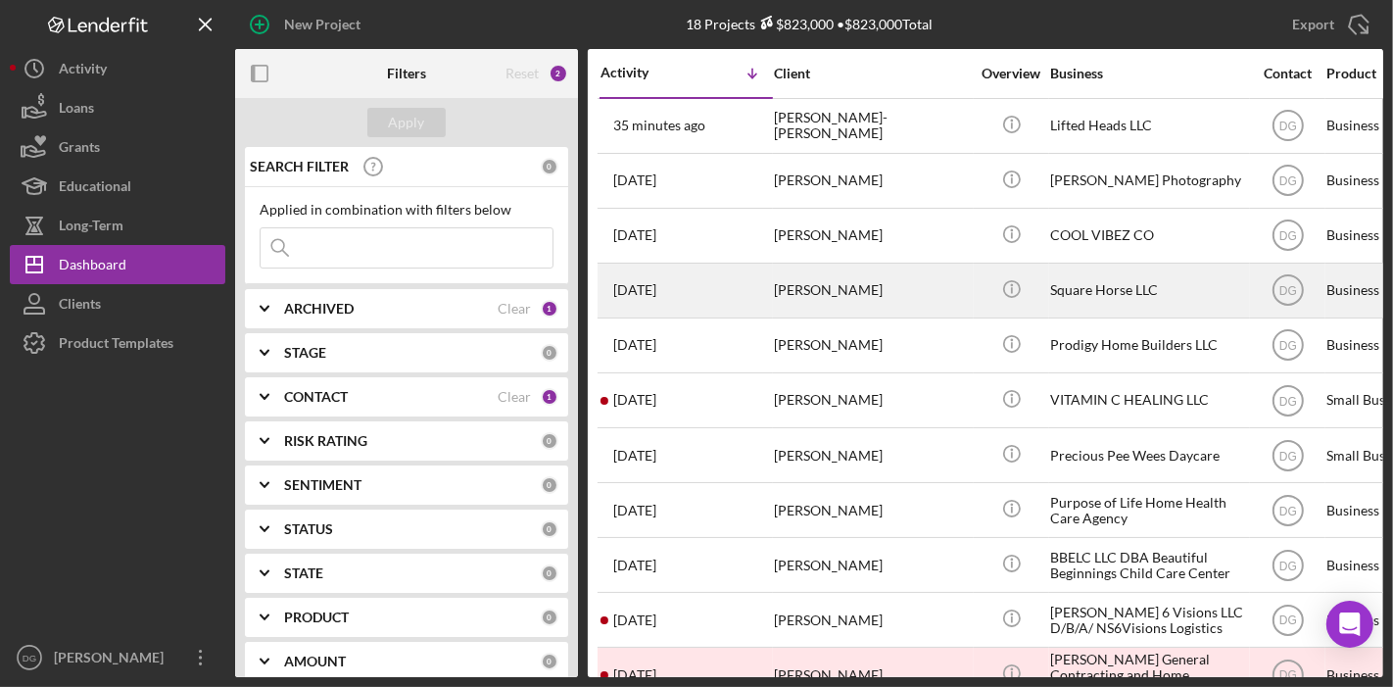
click at [1092, 277] on div "Square Horse LLC" at bounding box center [1148, 290] width 196 height 52
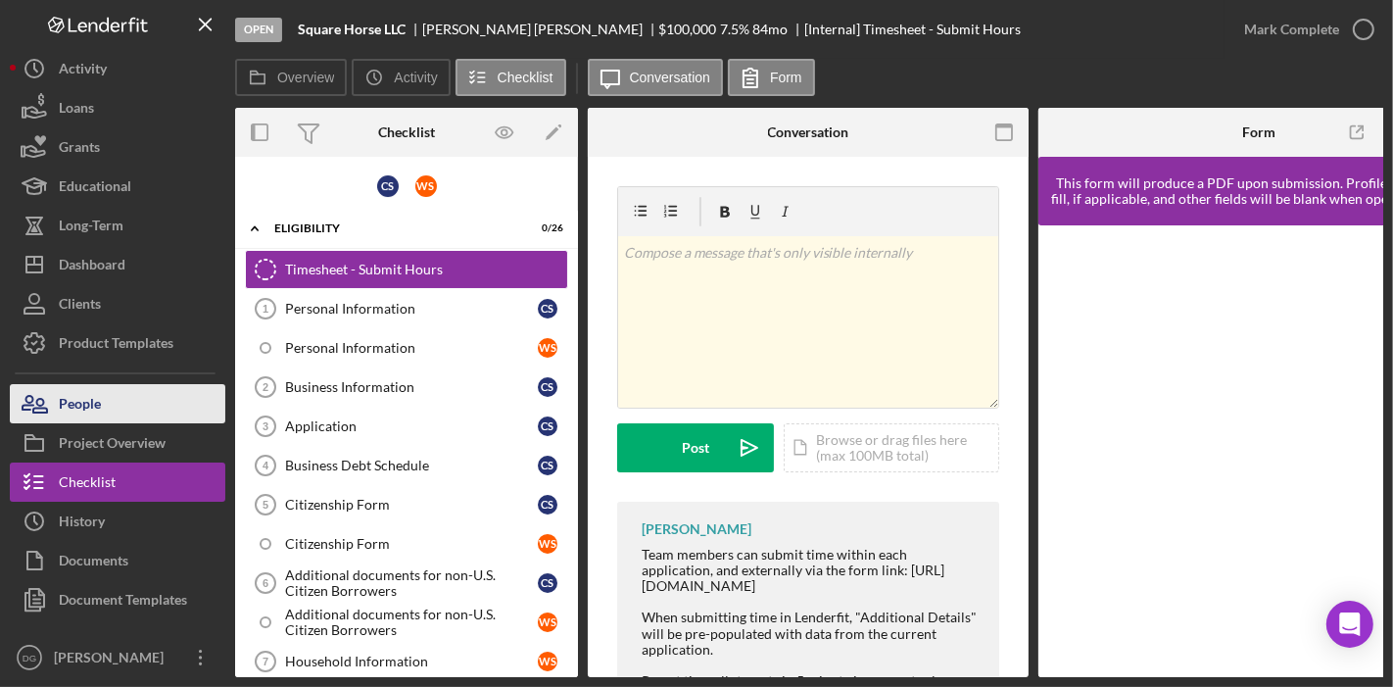
click at [103, 400] on button "People" at bounding box center [117, 403] width 215 height 39
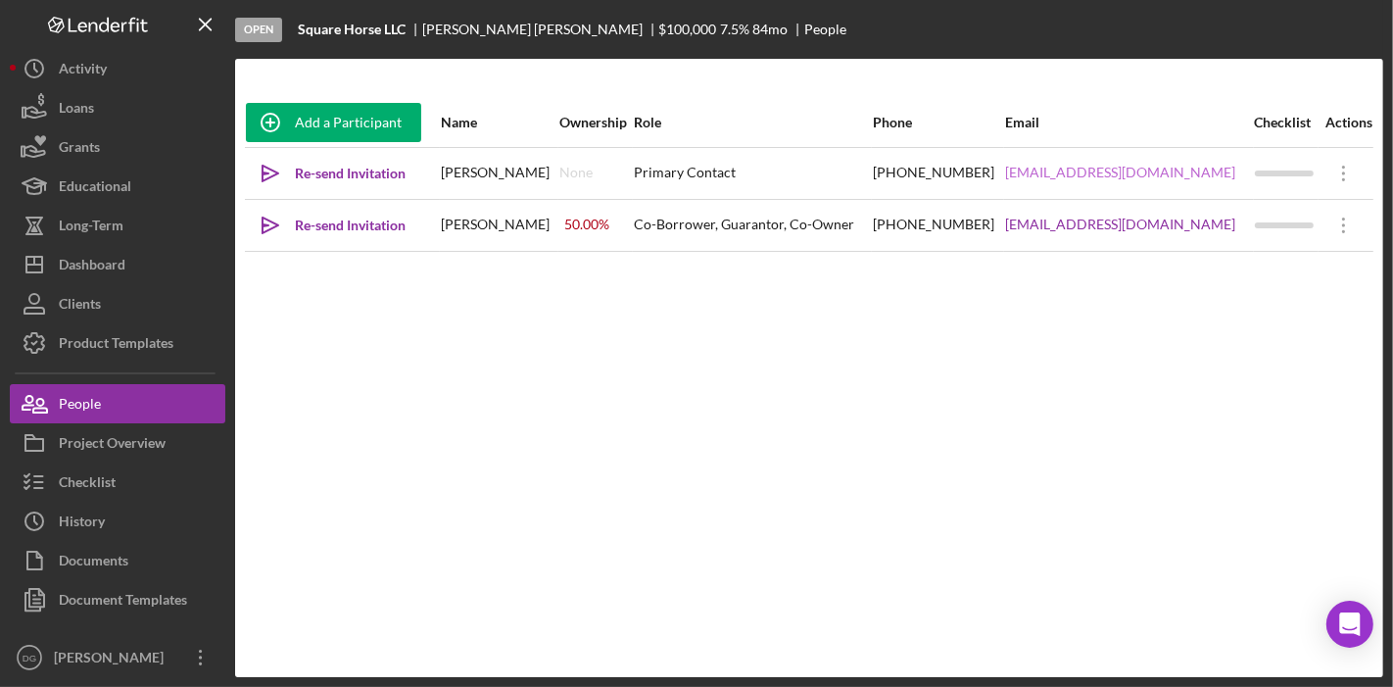
click at [1114, 168] on link "[EMAIL_ADDRESS][DOMAIN_NAME]" at bounding box center [1120, 173] width 230 height 16
click at [105, 266] on div "Dashboard" at bounding box center [92, 267] width 67 height 44
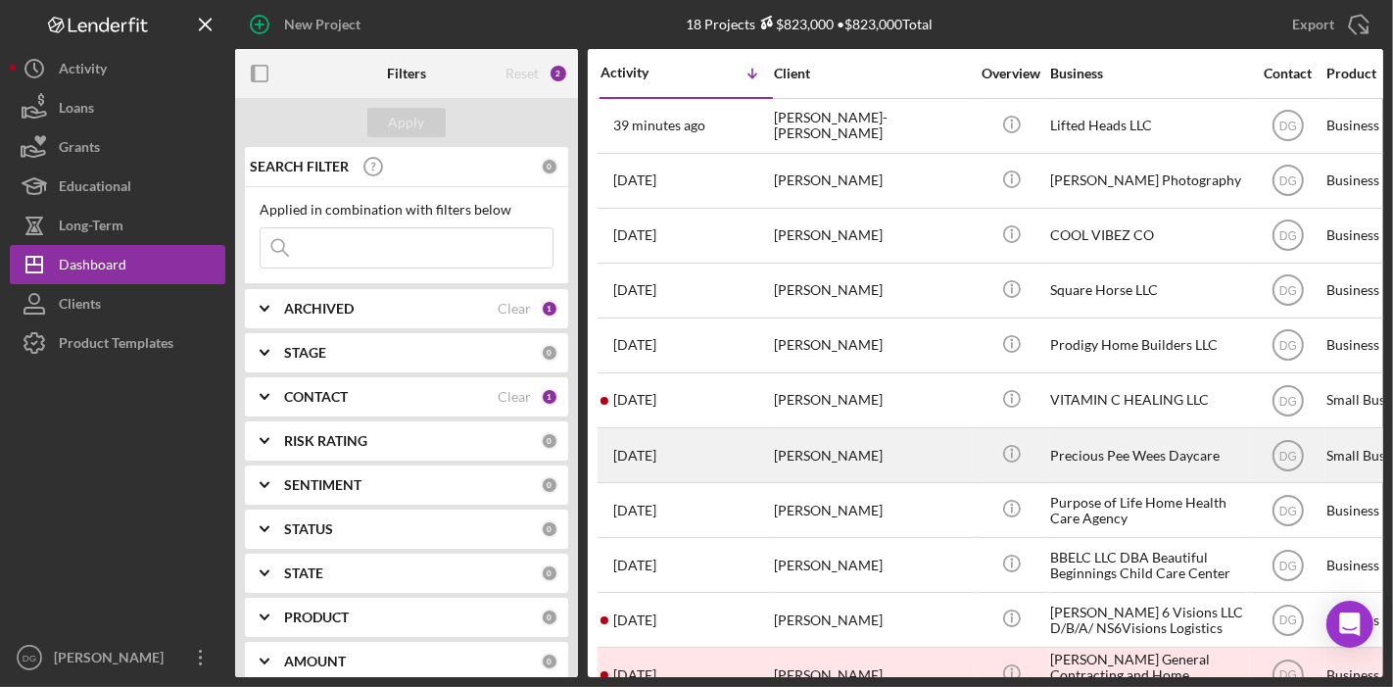
click at [1104, 447] on div "Precious Pee Wees Daycare" at bounding box center [1148, 455] width 196 height 52
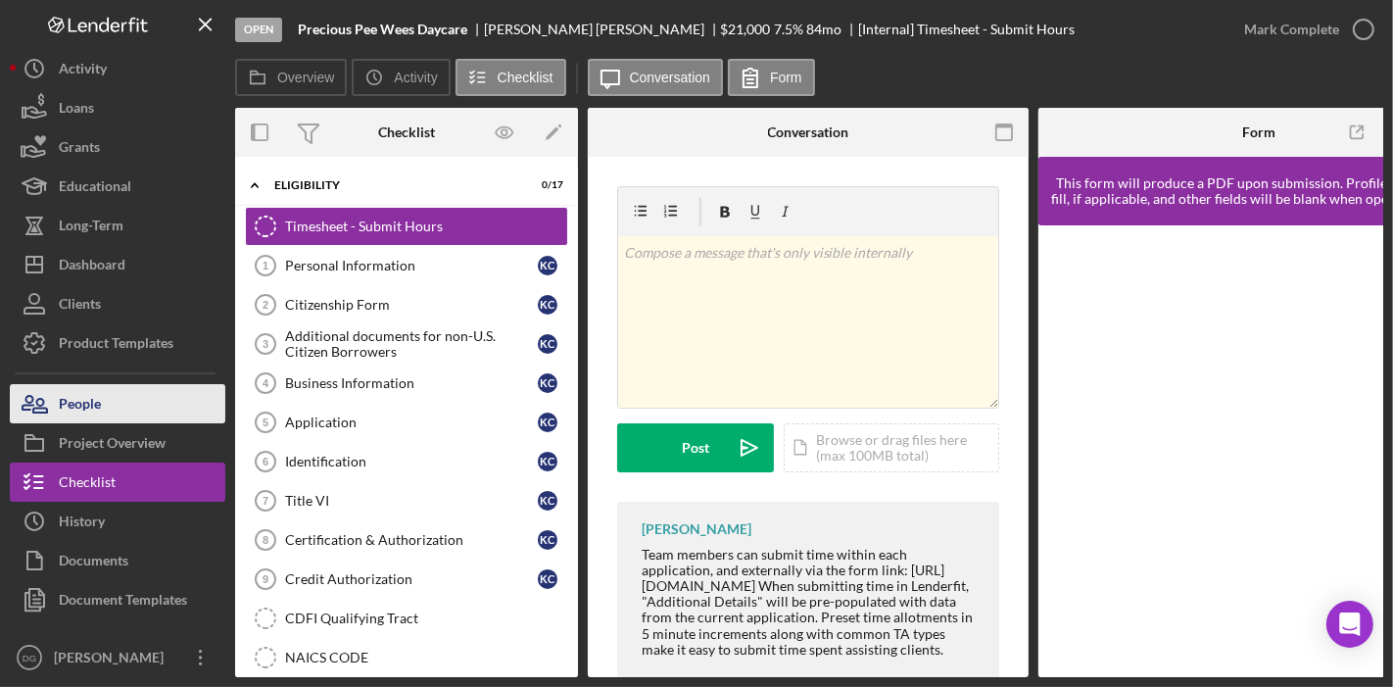
click at [86, 402] on div "People" at bounding box center [80, 406] width 42 height 44
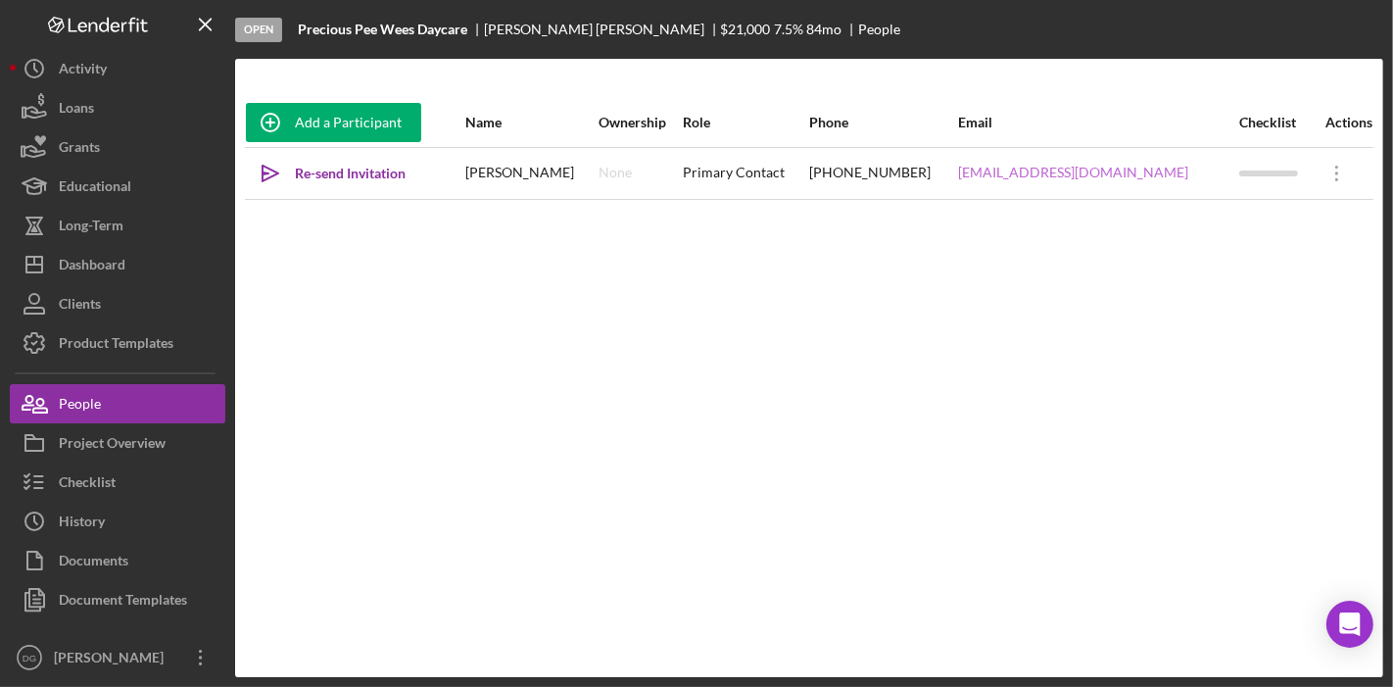
click at [1004, 168] on link "[EMAIL_ADDRESS][DOMAIN_NAME]" at bounding box center [1073, 173] width 230 height 16
click at [1150, 402] on div "Add a Participant Name Ownership Role Phone Email Checklist Actions Icon/icon-i…" at bounding box center [809, 368] width 1148 height 540
click at [109, 269] on div "Dashboard" at bounding box center [92, 267] width 67 height 44
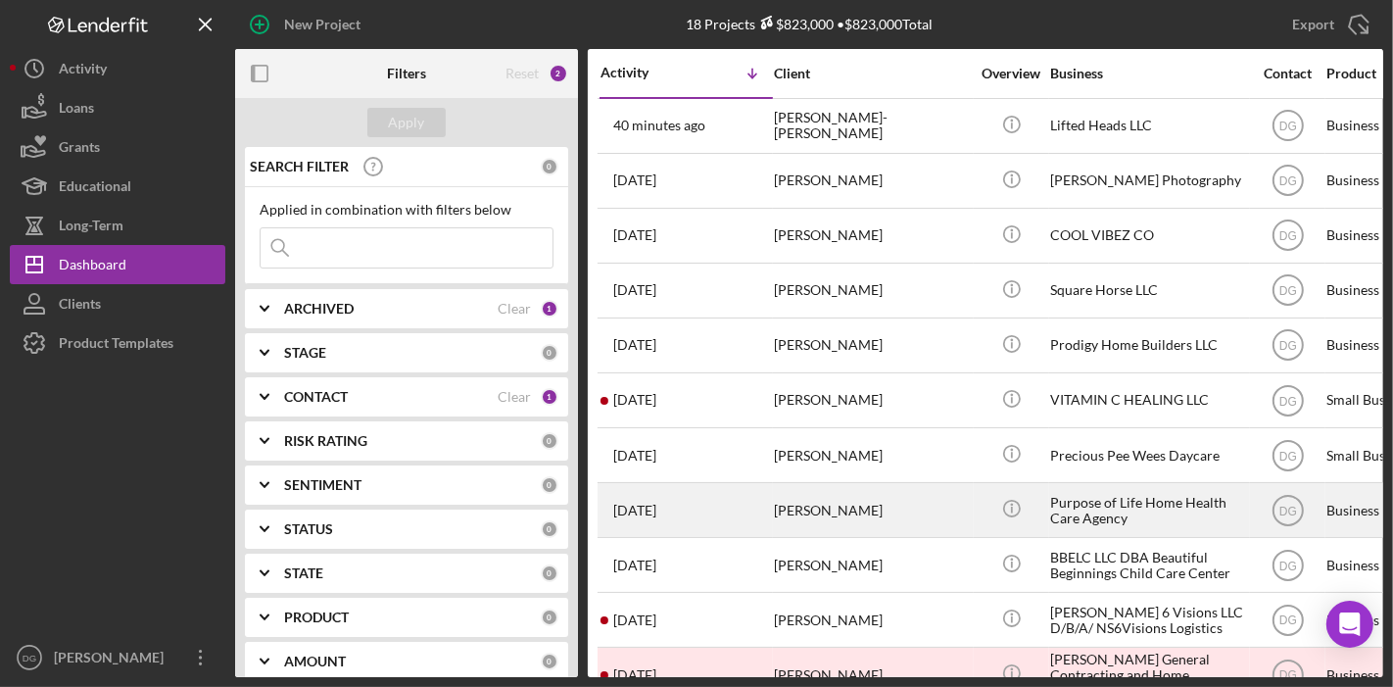
click at [1099, 509] on div "Purpose of Life Home Health Care Agency" at bounding box center [1148, 510] width 196 height 52
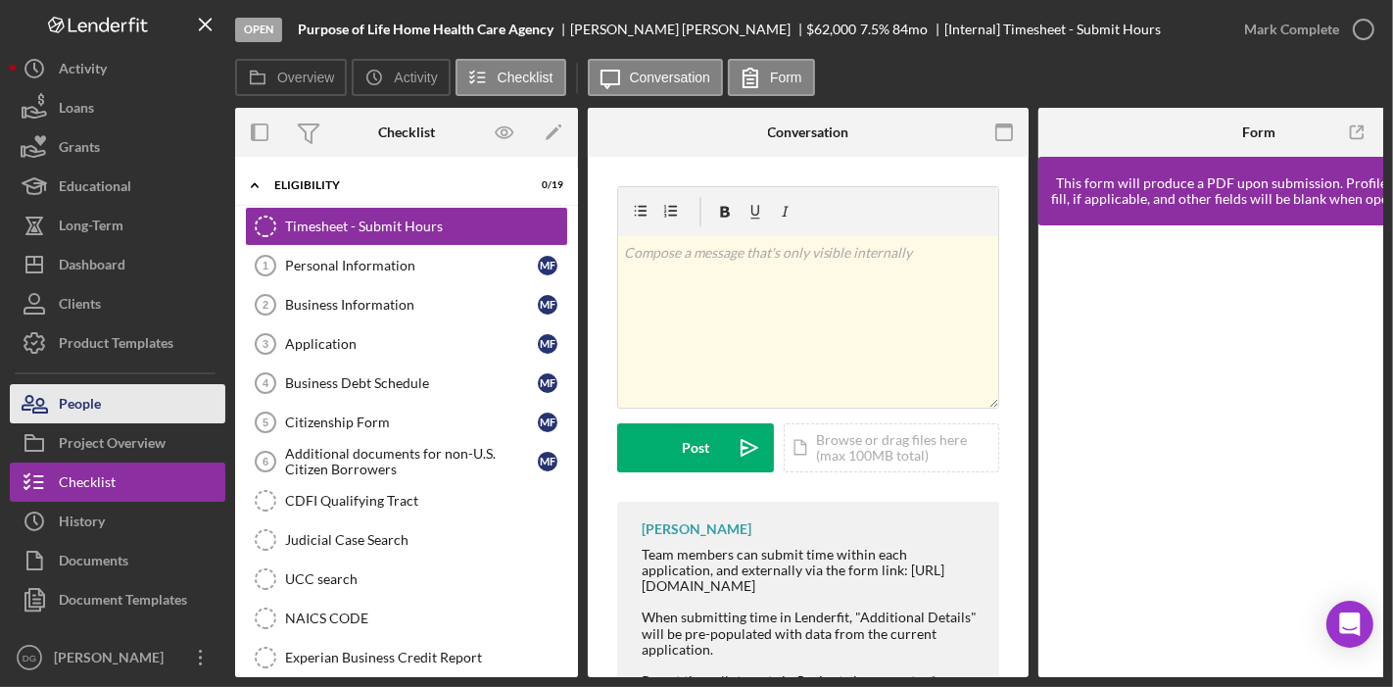
click at [99, 393] on div "People" at bounding box center [80, 406] width 42 height 44
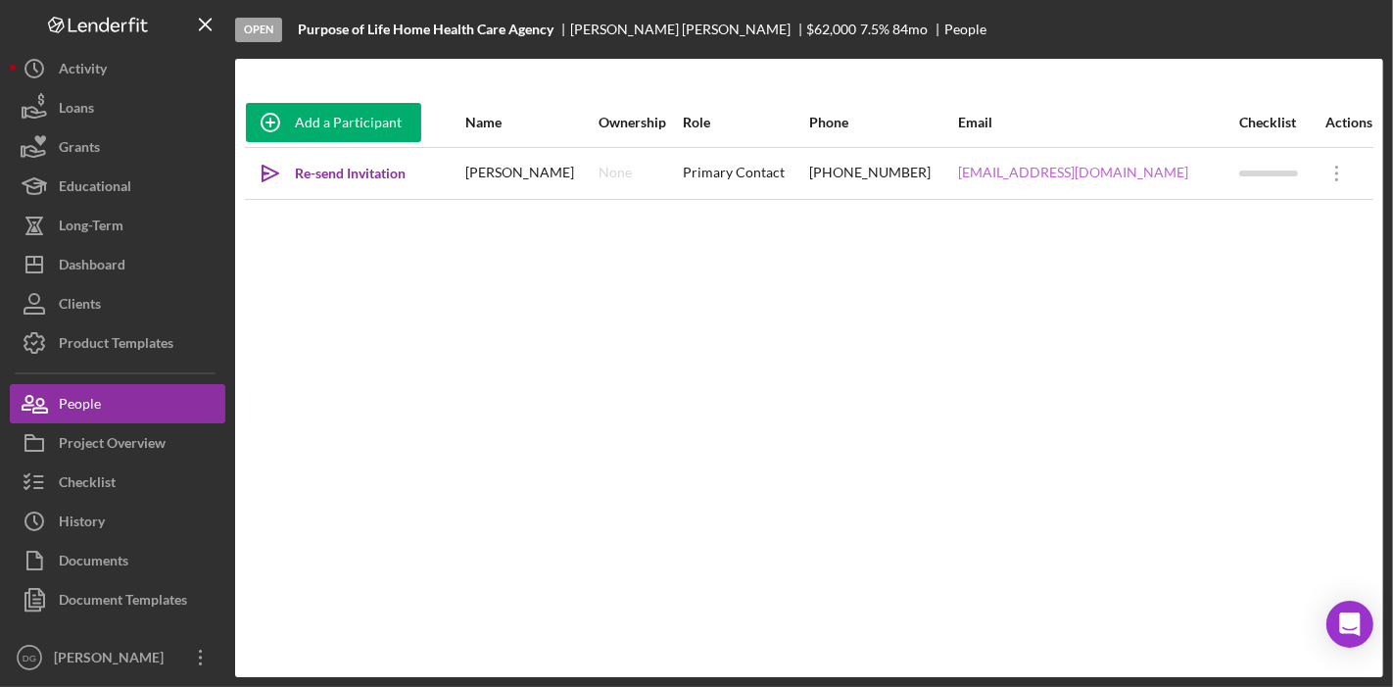
click at [1029, 172] on link "[EMAIL_ADDRESS][DOMAIN_NAME]" at bounding box center [1073, 173] width 230 height 16
click at [1123, 323] on div "Add a Participant Name Ownership Role Phone Email Checklist Actions Icon/icon-i…" at bounding box center [809, 368] width 1148 height 540
click at [106, 263] on div "Dashboard" at bounding box center [92, 267] width 67 height 44
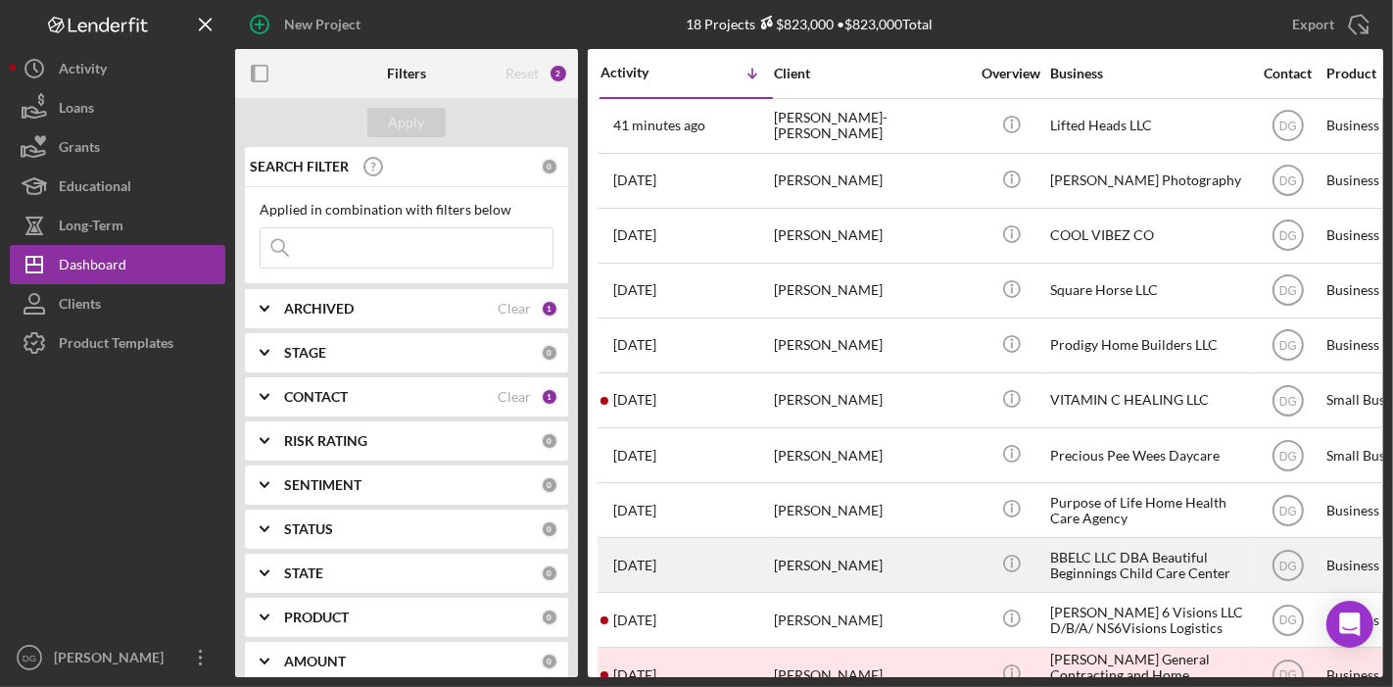
drag, startPoint x: 1114, startPoint y: 555, endPoint x: 653, endPoint y: 558, distance: 460.4
click at [653, 558] on time "[DATE]" at bounding box center [634, 565] width 43 height 16
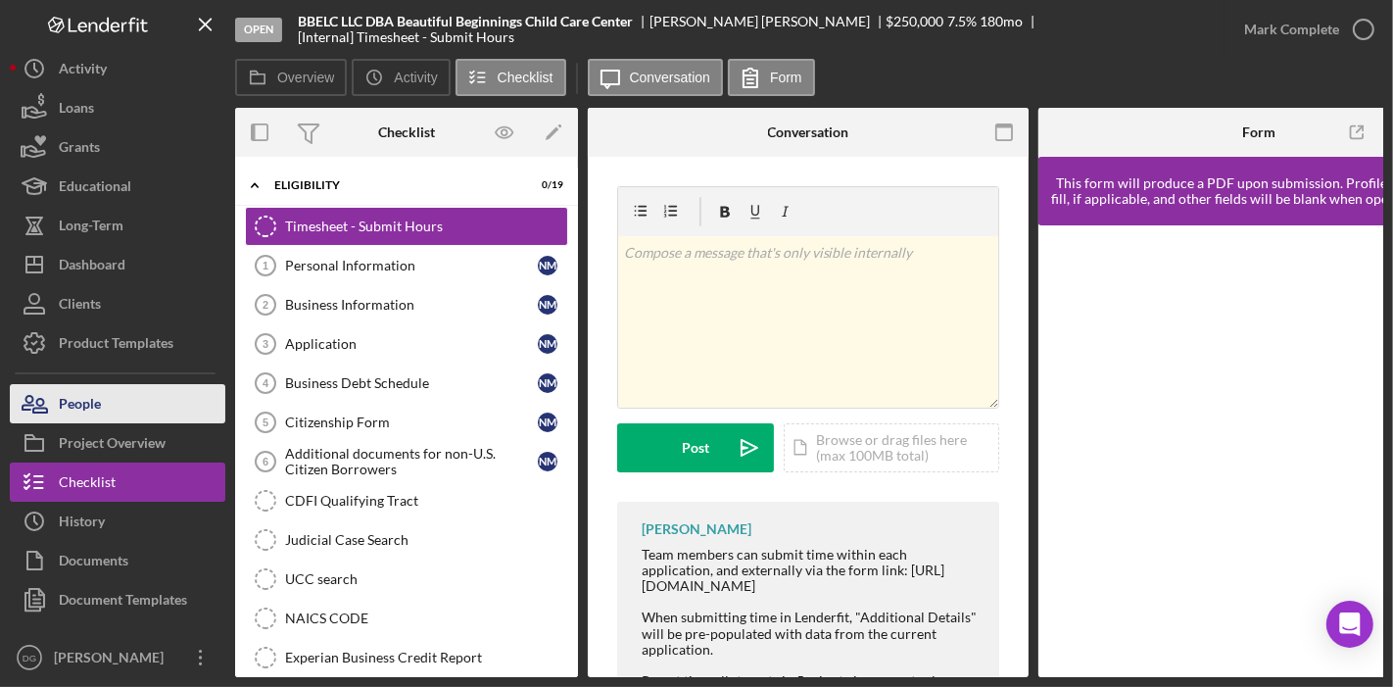
click at [103, 406] on button "People" at bounding box center [117, 403] width 215 height 39
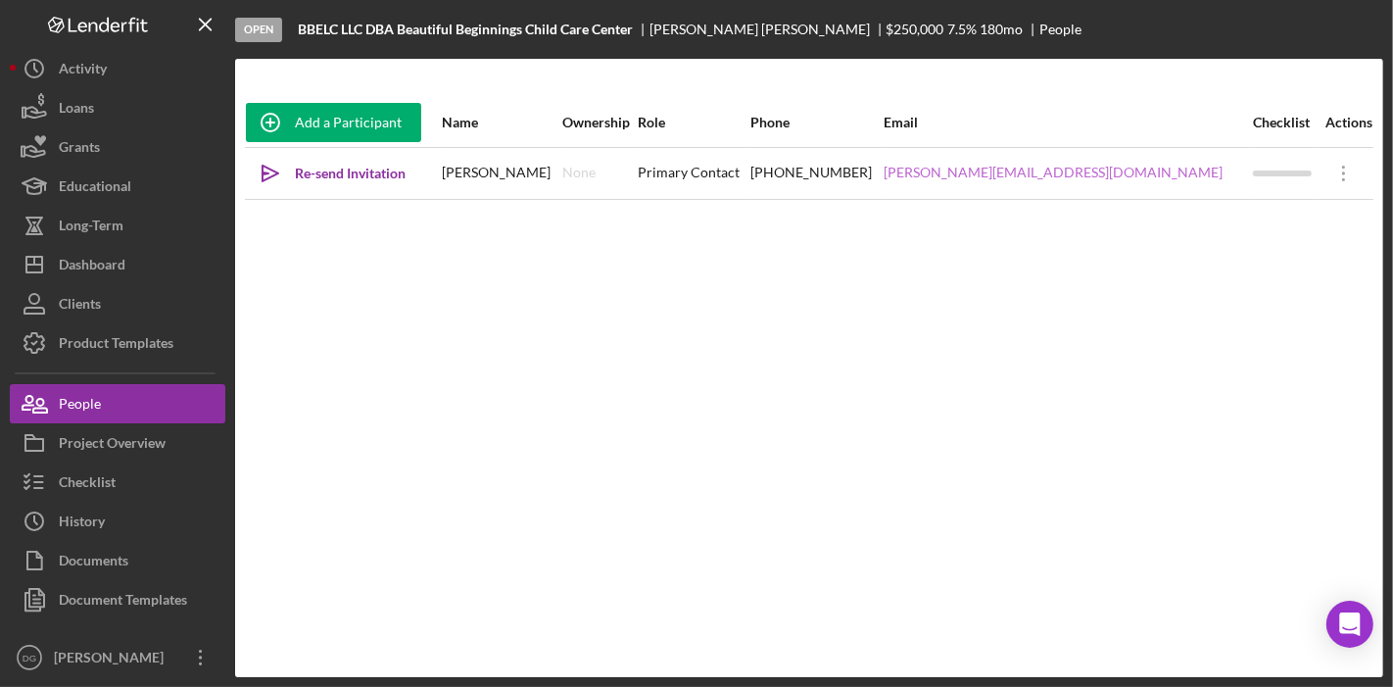
click at [1066, 171] on link "[PERSON_NAME][EMAIL_ADDRESS][DOMAIN_NAME]" at bounding box center [1053, 173] width 339 height 16
click at [1061, 180] on link "[PERSON_NAME][EMAIL_ADDRESS][DOMAIN_NAME]" at bounding box center [1053, 173] width 339 height 16
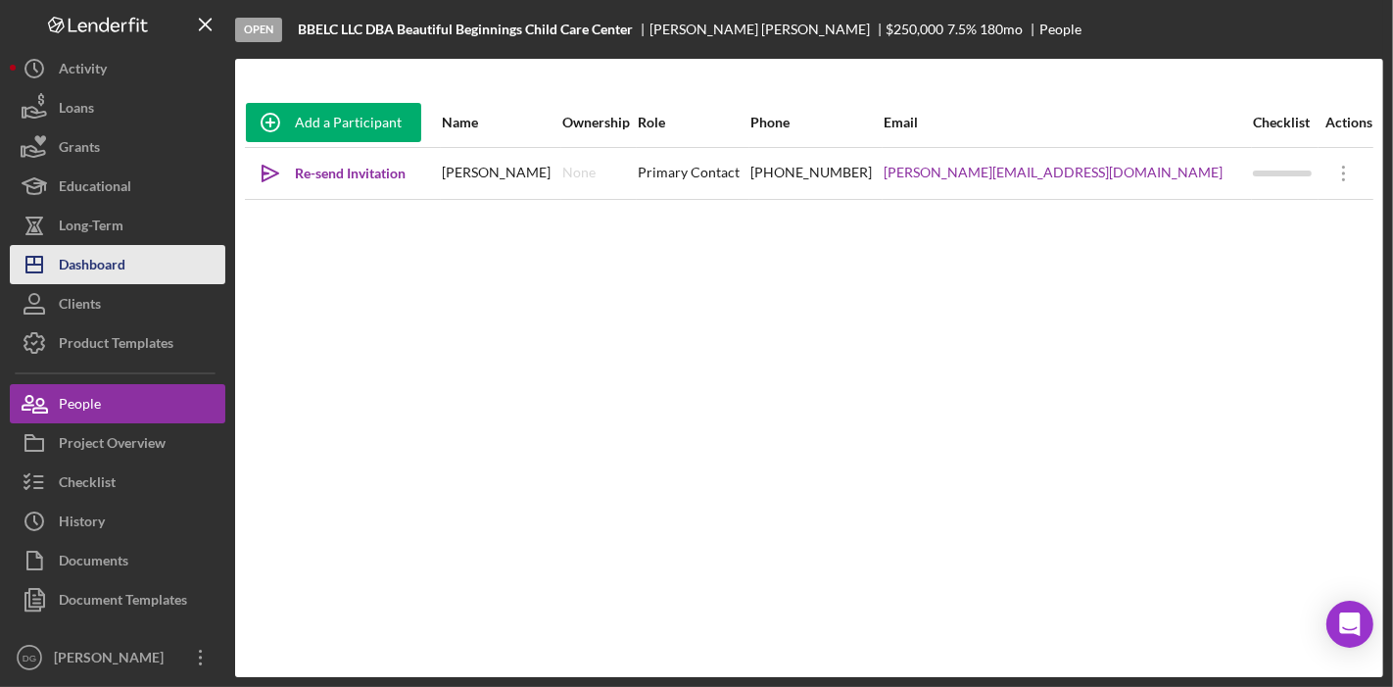
click at [102, 253] on div "Dashboard" at bounding box center [92, 267] width 67 height 44
